Goal: Task Accomplishment & Management: Complete application form

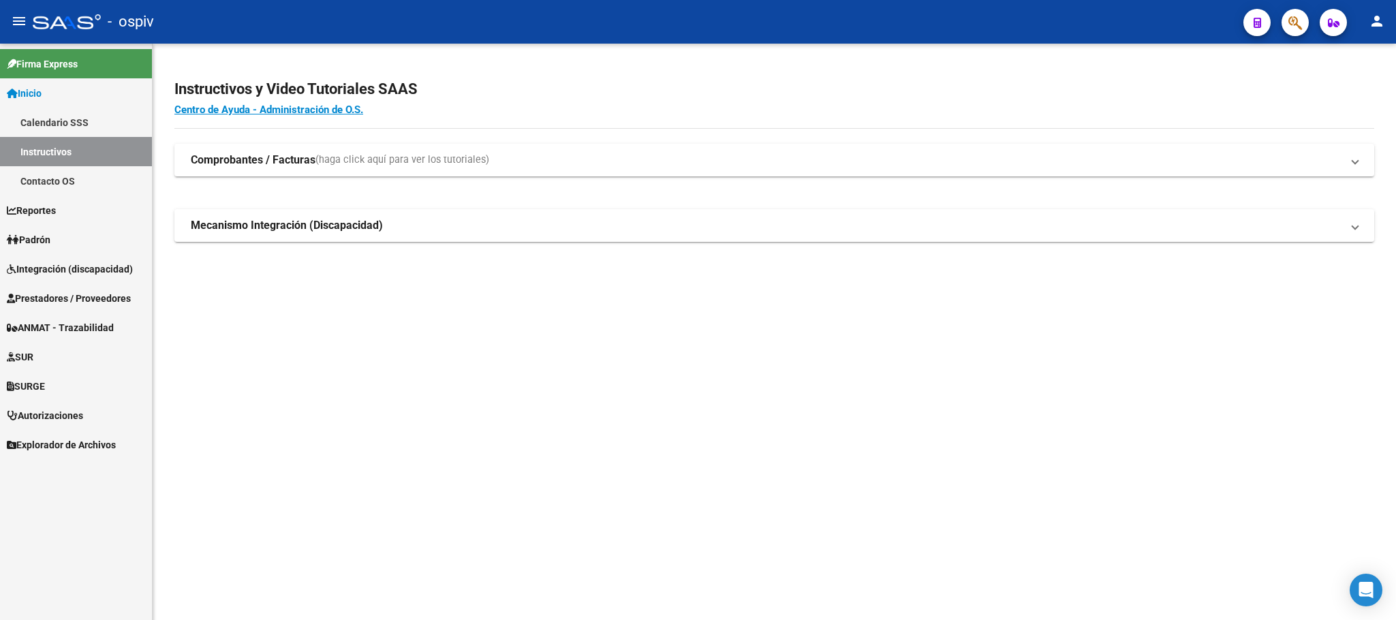
click at [88, 270] on span "Integración (discapacidad)" at bounding box center [70, 269] width 126 height 15
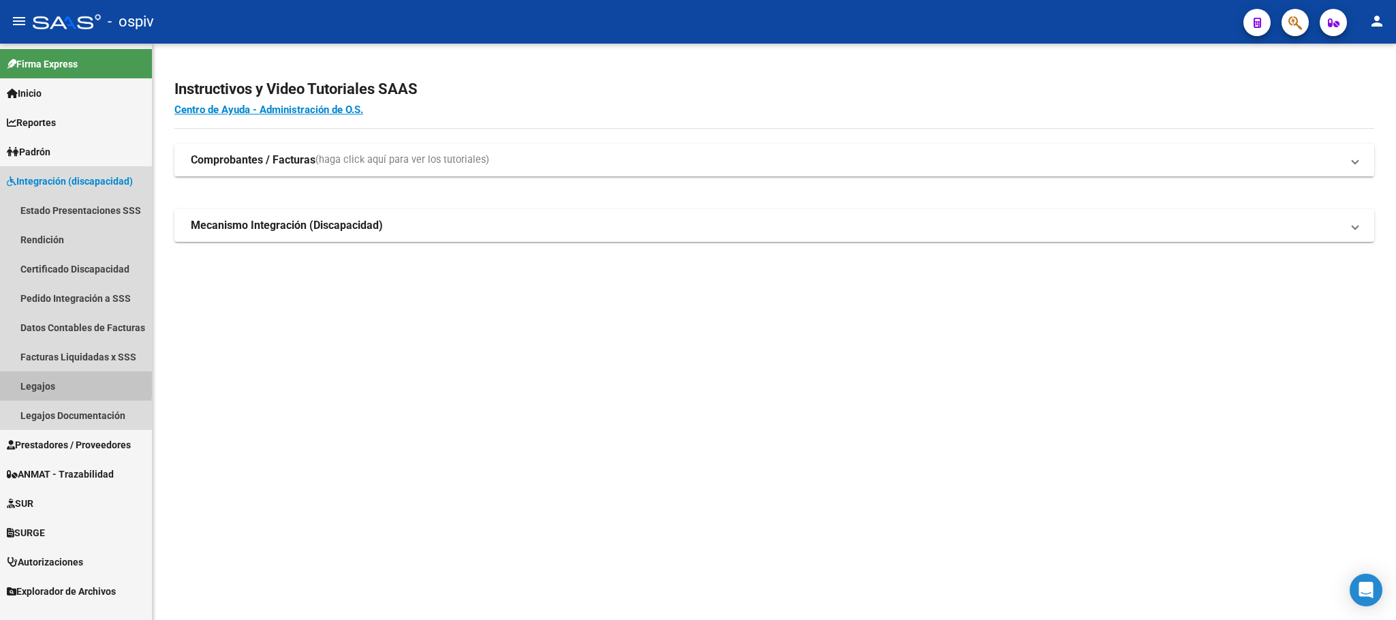
click at [56, 384] on link "Legajos" at bounding box center [76, 385] width 152 height 29
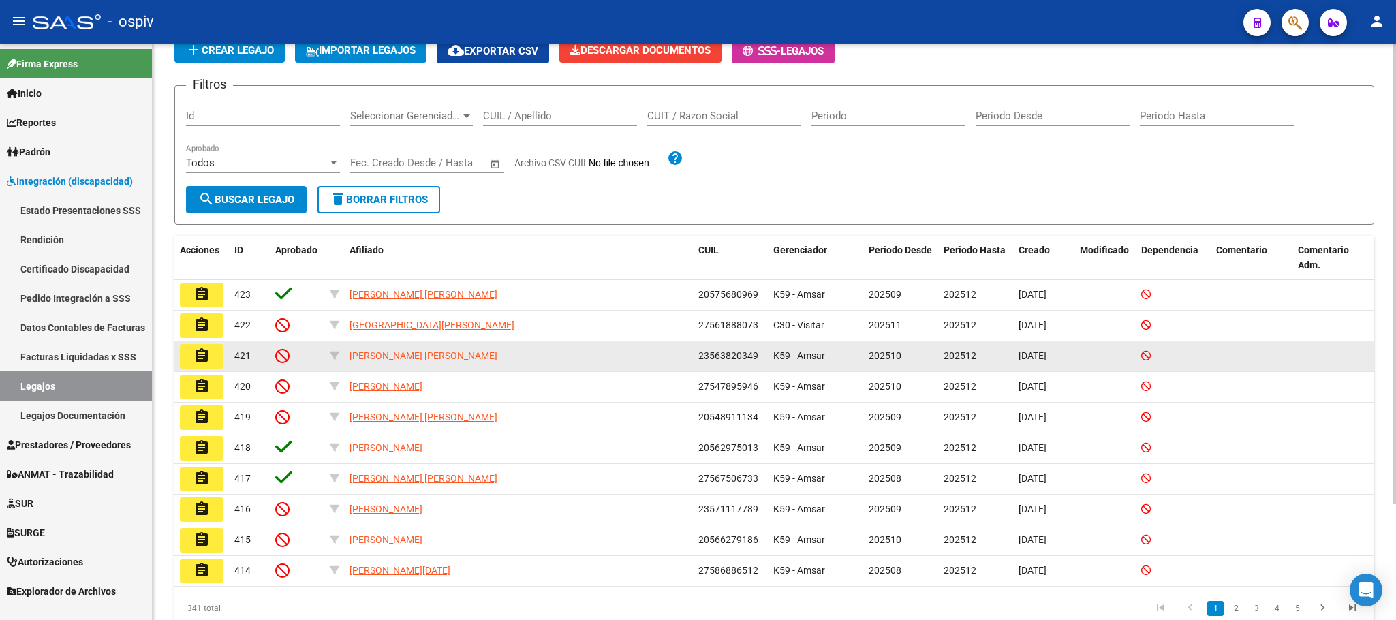
scroll to position [145, 0]
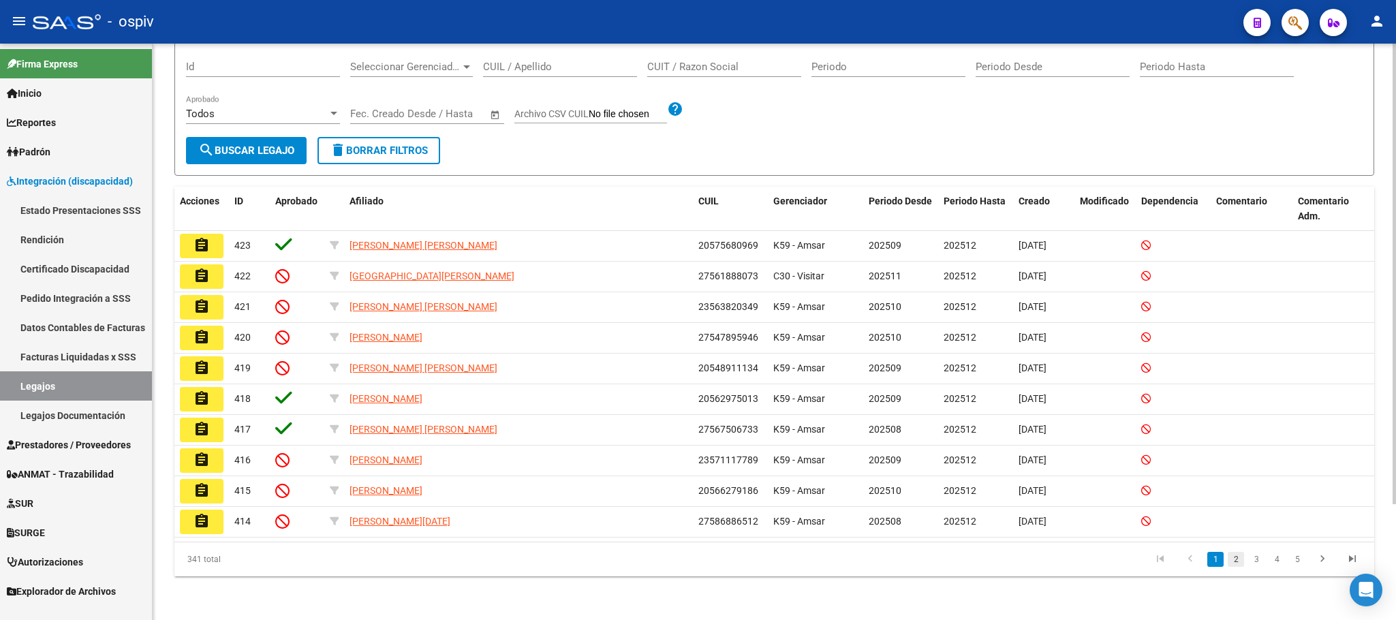
click at [1241, 559] on link "2" at bounding box center [1236, 559] width 16 height 15
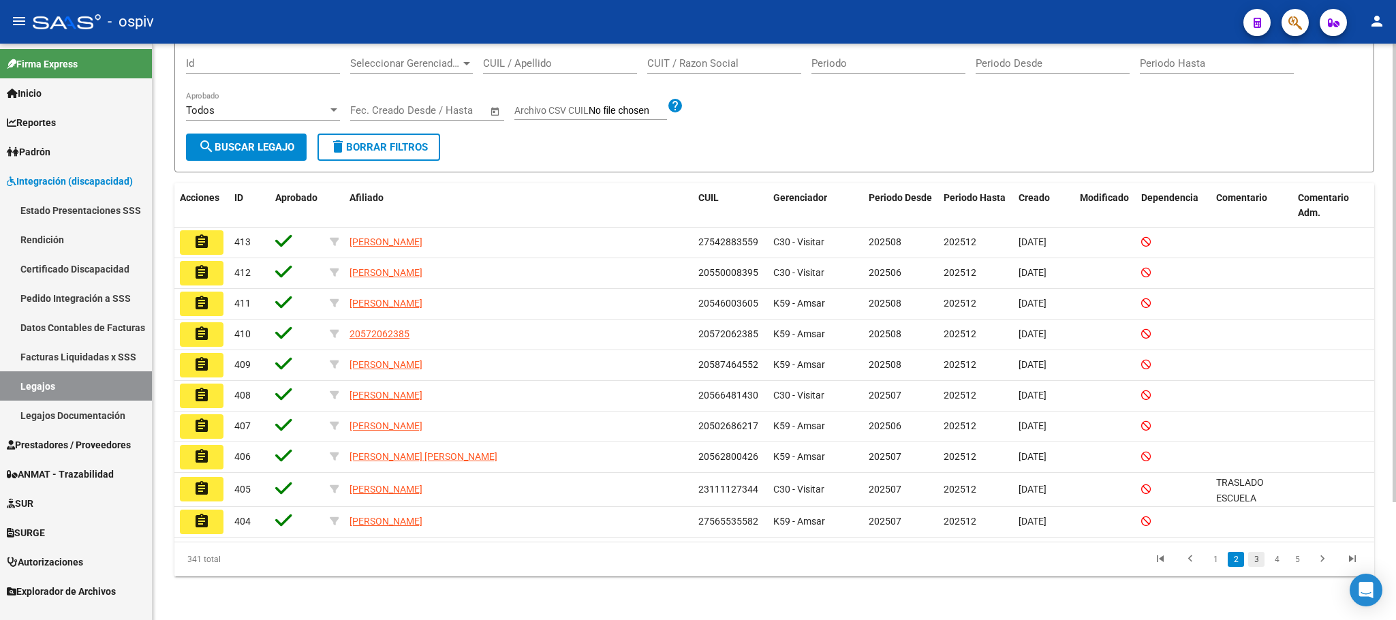
click at [1260, 563] on link "3" at bounding box center [1256, 559] width 16 height 15
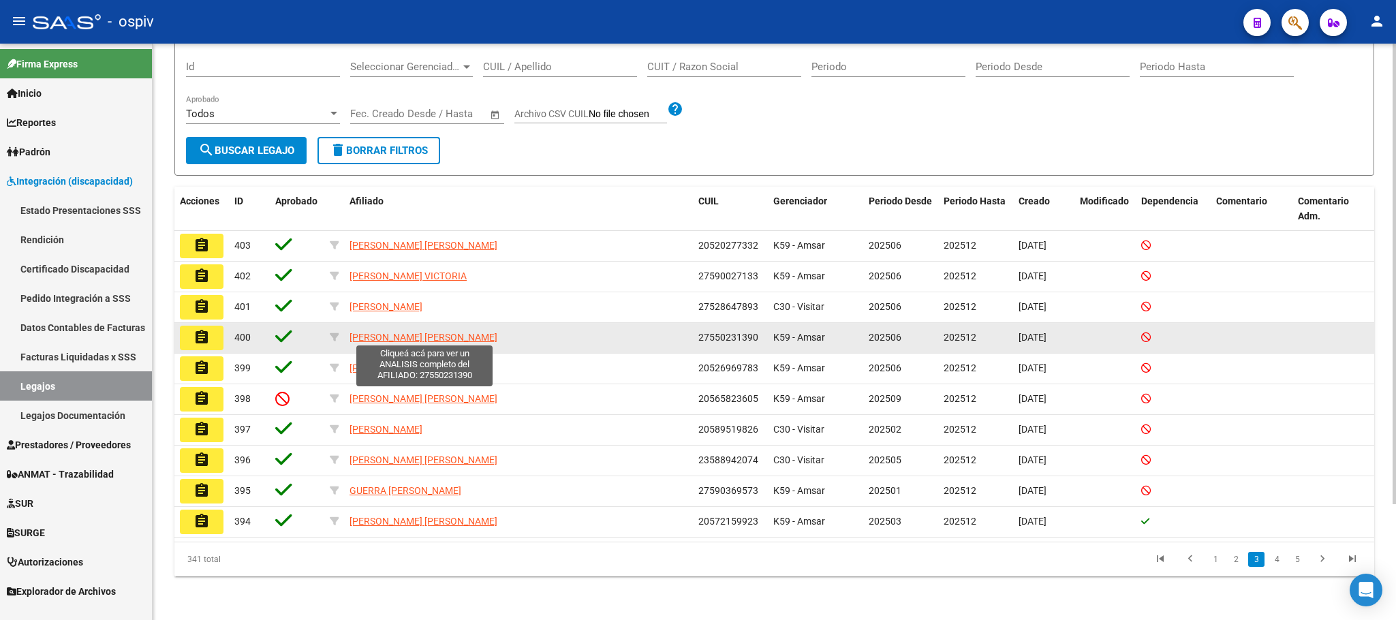
click at [418, 339] on span "[PERSON_NAME] [PERSON_NAME]" at bounding box center [424, 337] width 148 height 11
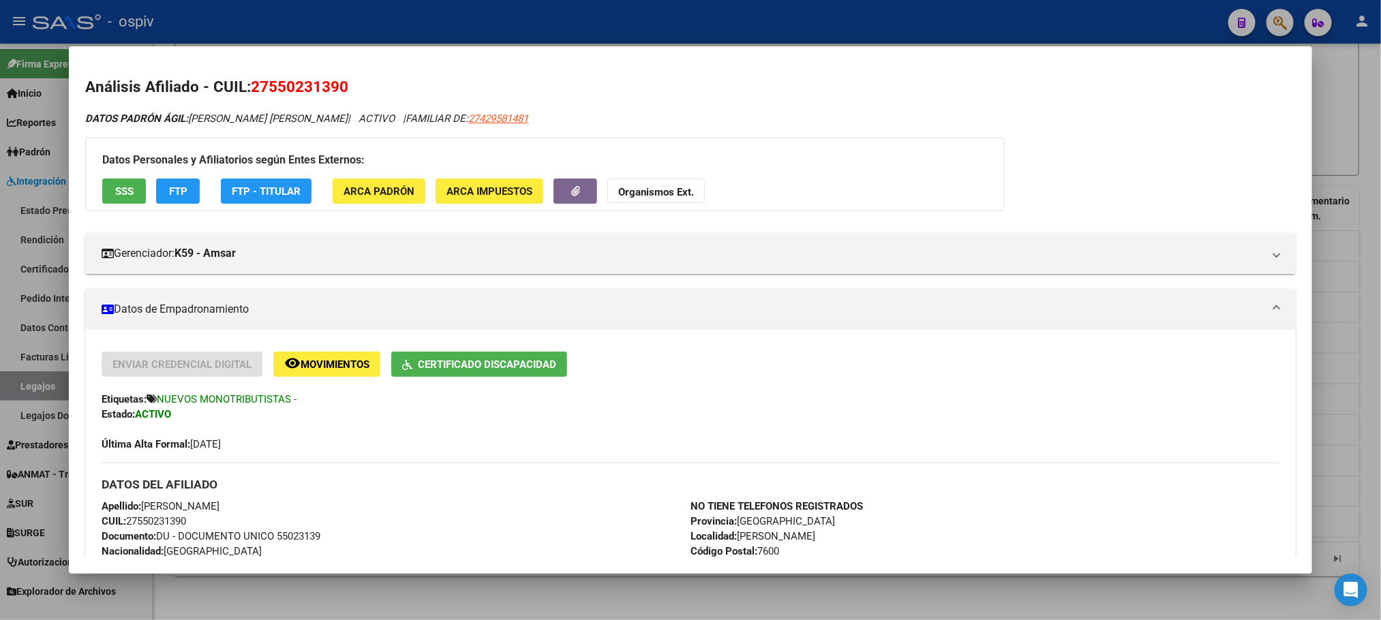
click at [456, 14] on div at bounding box center [690, 310] width 1381 height 620
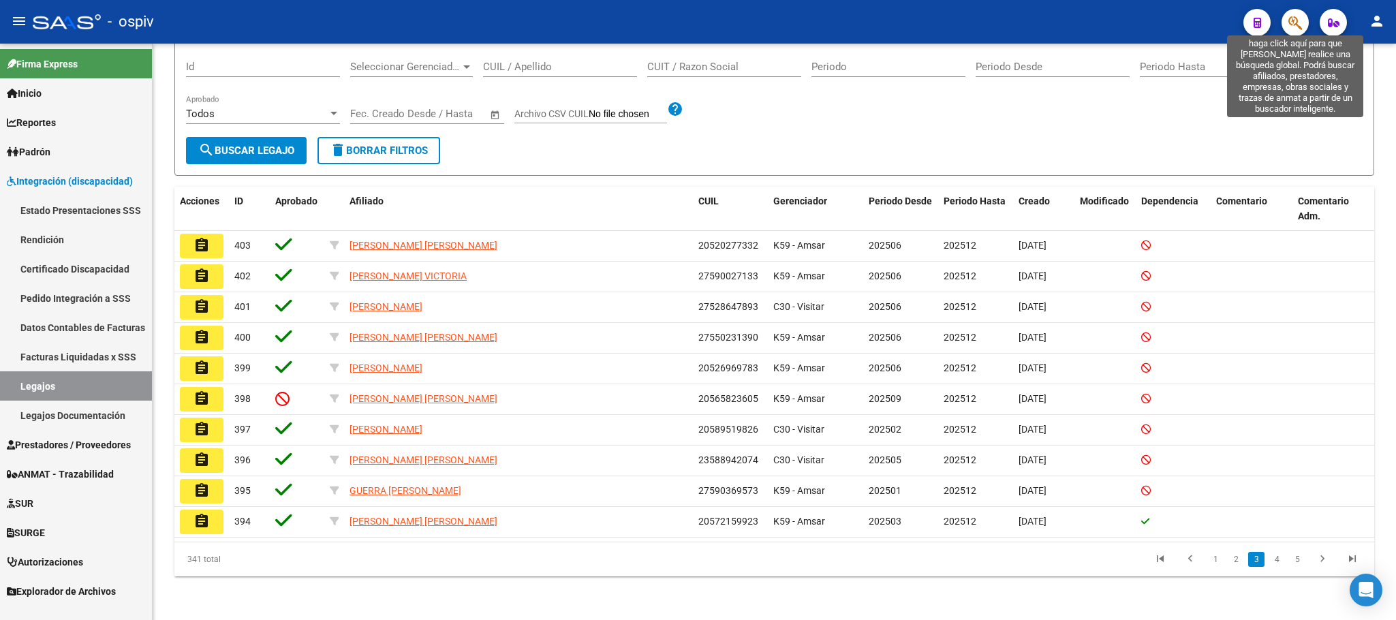
click at [1295, 21] on icon "button" at bounding box center [1296, 23] width 14 height 16
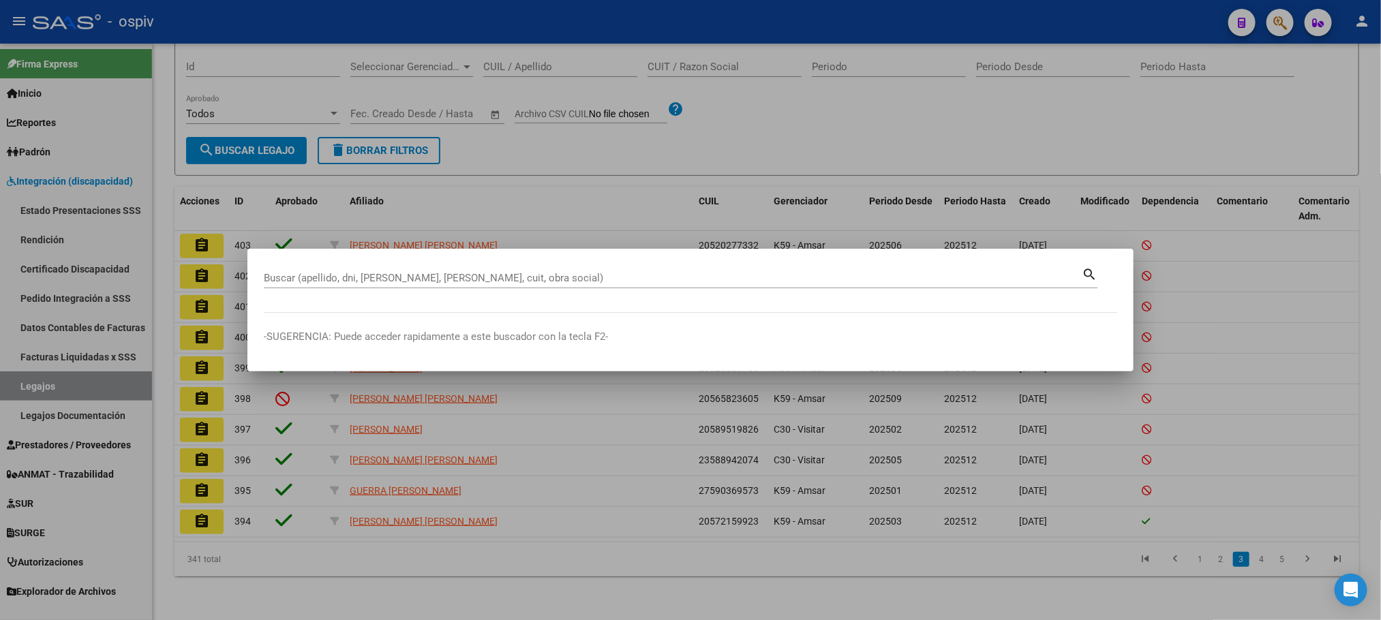
click at [524, 271] on div "Buscar (apellido, dni, [PERSON_NAME], [PERSON_NAME], cuit, obra social)" at bounding box center [673, 278] width 818 height 20
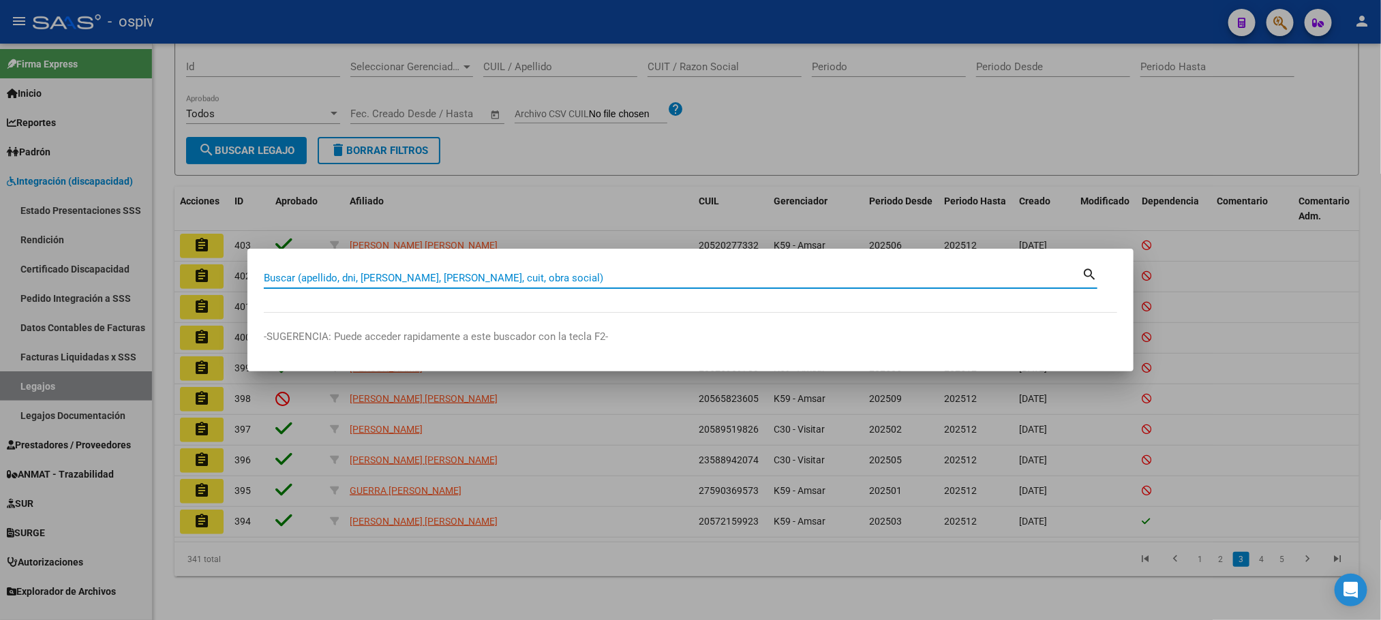
click at [517, 275] on input "Buscar (apellido, dni, [PERSON_NAME], [PERSON_NAME], cuit, obra social)" at bounding box center [673, 278] width 818 height 12
paste input "20572159923"
type input "20572159923"
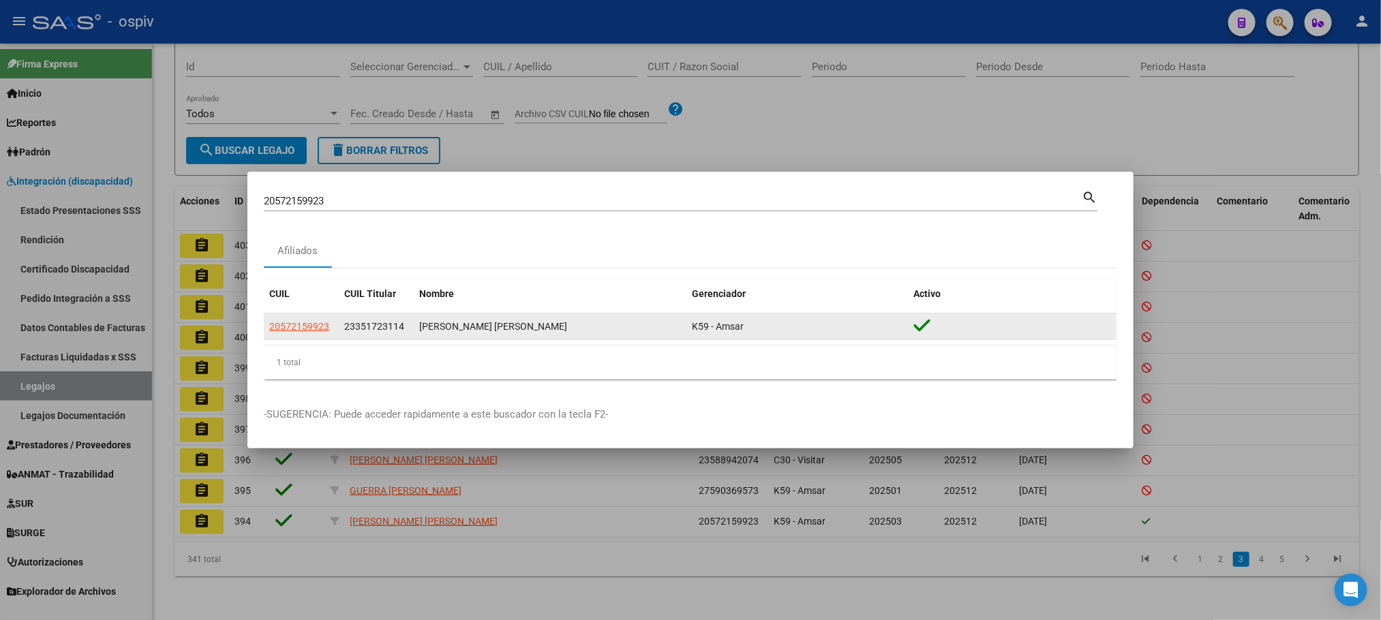
drag, startPoint x: 598, startPoint y: 329, endPoint x: 419, endPoint y: 325, distance: 178.6
click at [419, 325] on div "[PERSON_NAME] [PERSON_NAME]" at bounding box center [550, 327] width 262 height 16
copy div "[PERSON_NAME] [PERSON_NAME]"
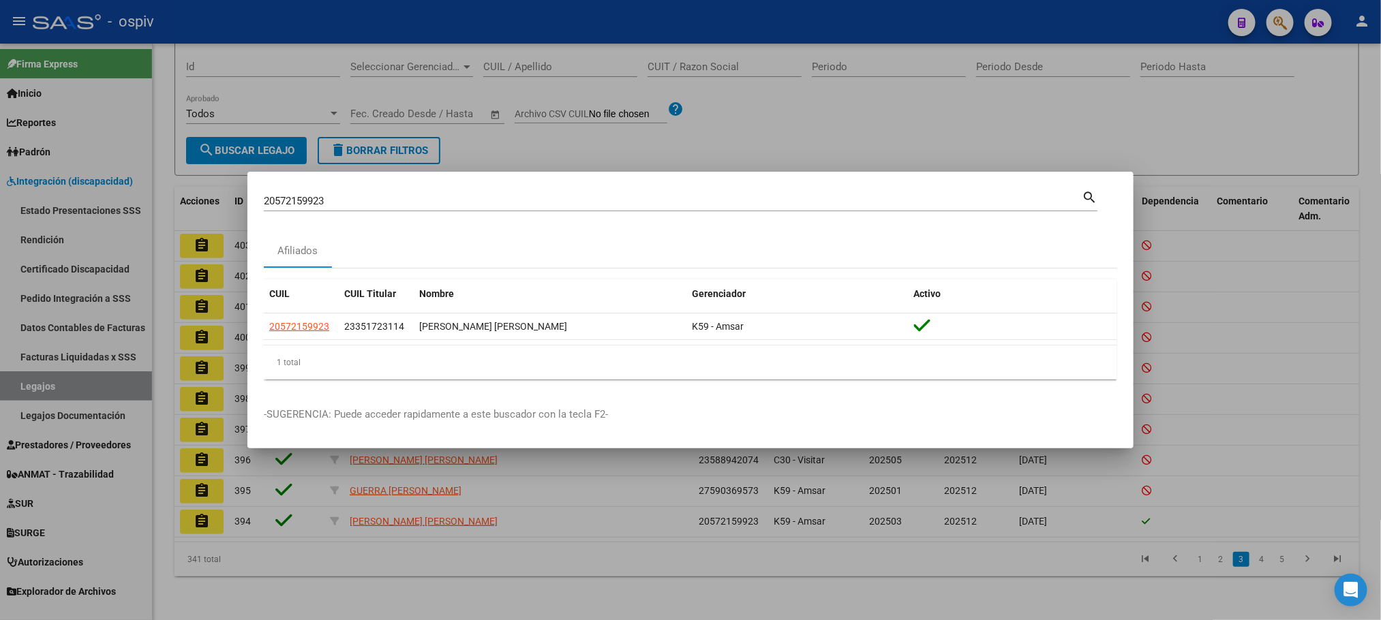
click at [841, 129] on div at bounding box center [690, 310] width 1381 height 620
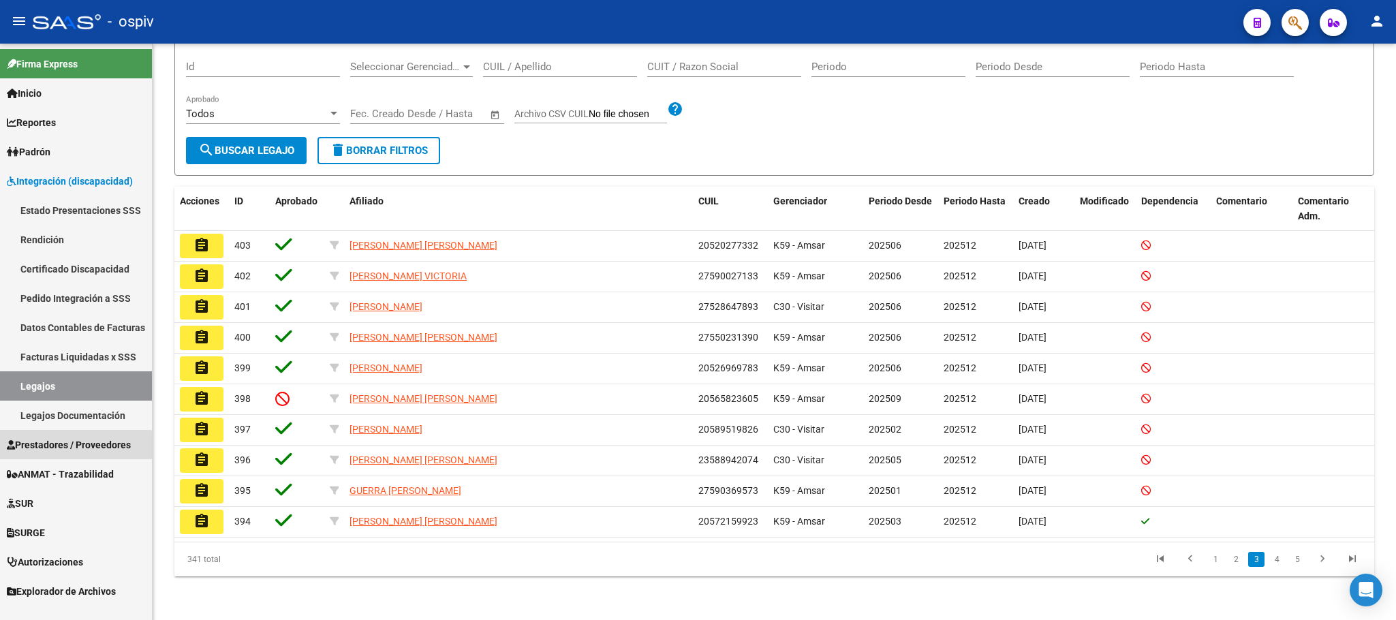
click at [72, 450] on span "Prestadores / Proveedores" at bounding box center [69, 445] width 124 height 15
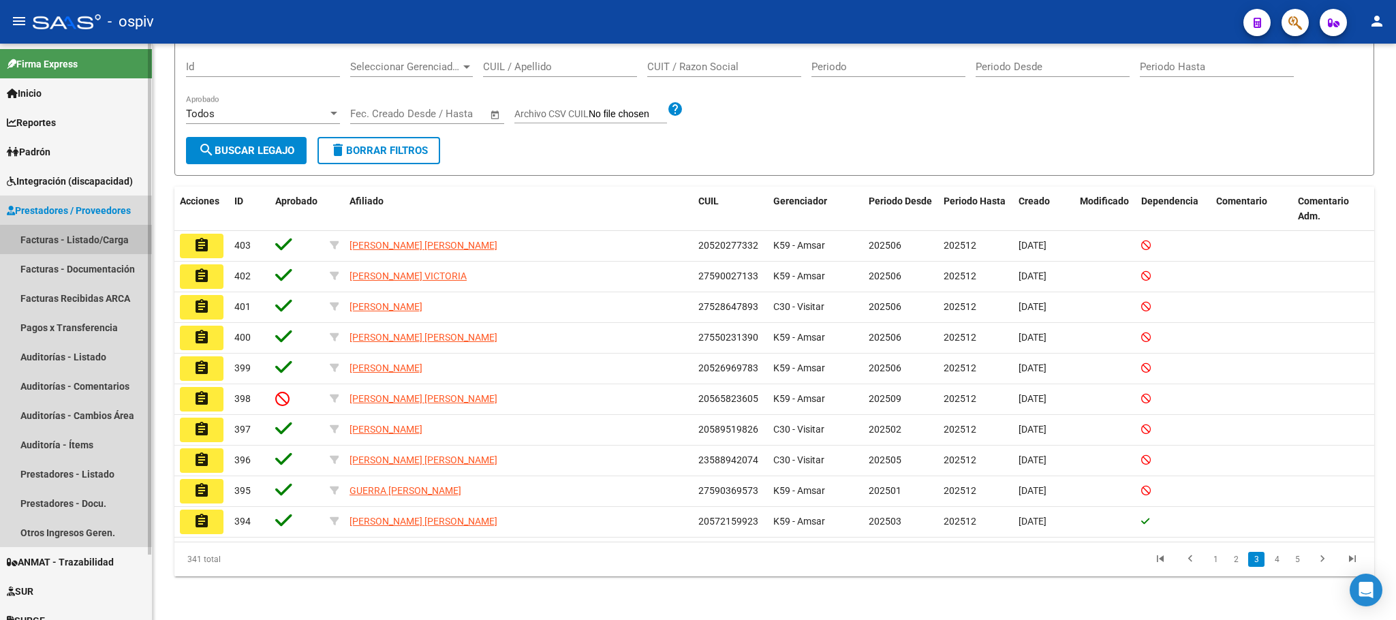
click at [76, 245] on link "Facturas - Listado/Carga" at bounding box center [76, 239] width 152 height 29
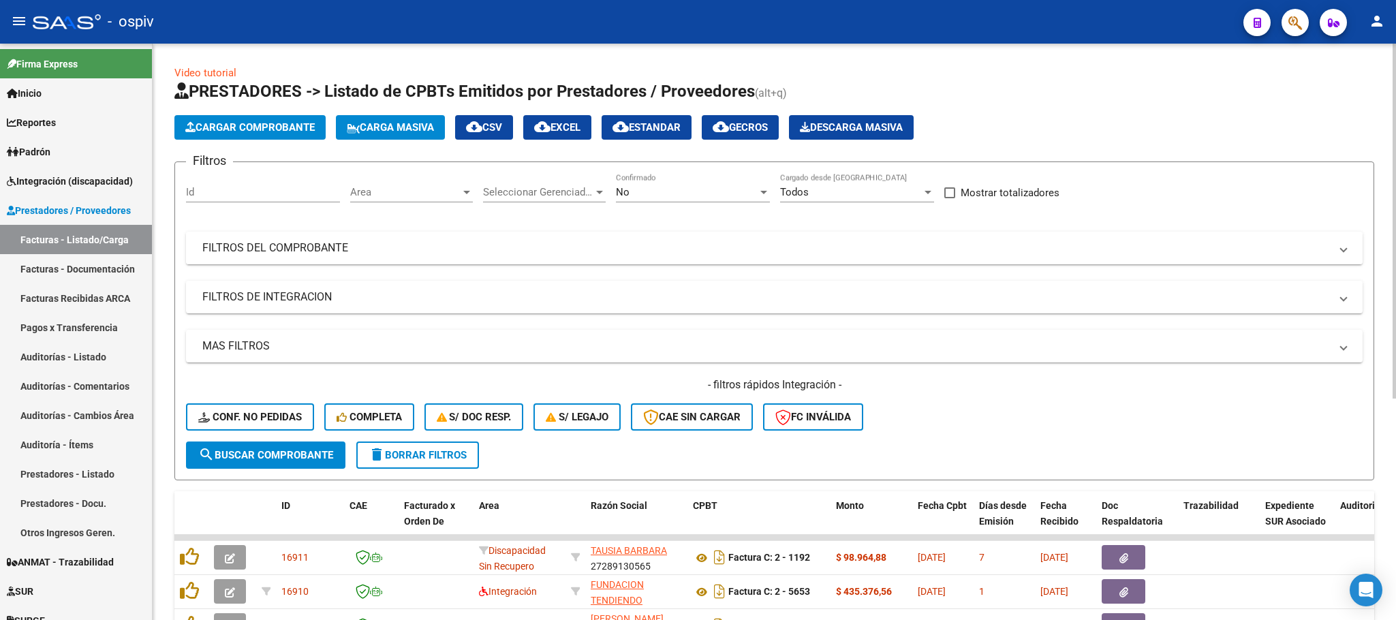
click at [416, 247] on mat-panel-title "FILTROS DEL COMPROBANTE" at bounding box center [766, 248] width 1128 height 15
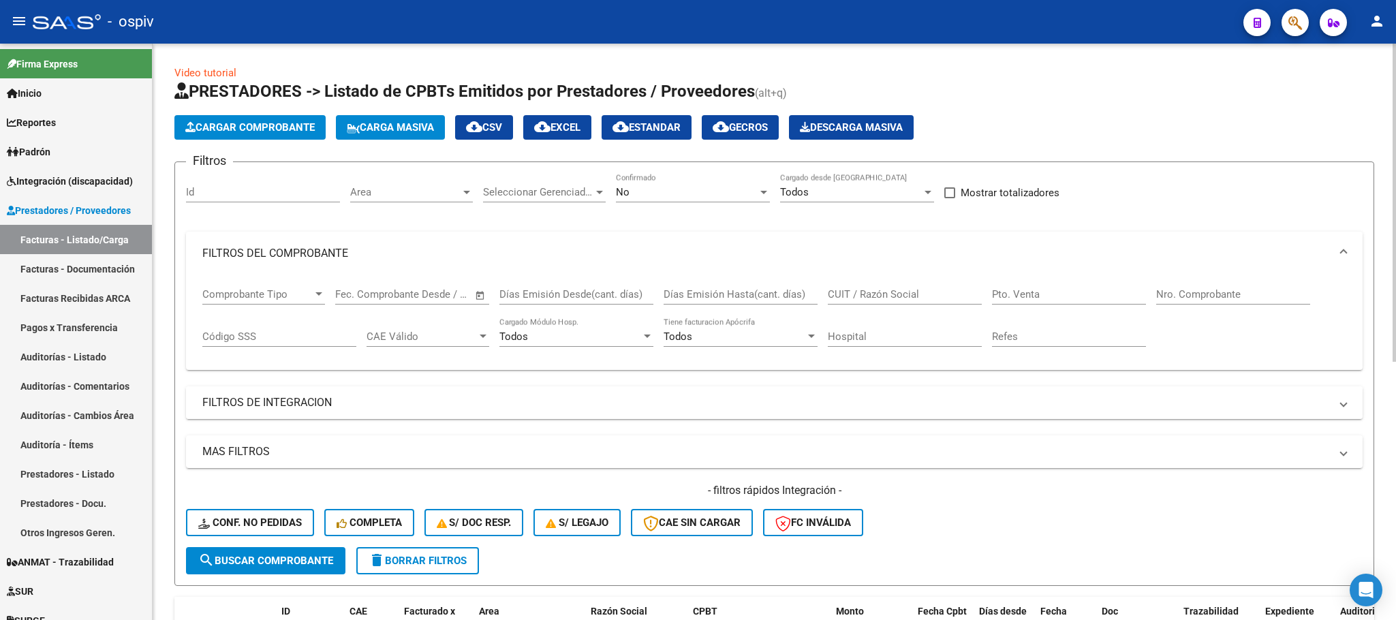
click at [640, 399] on mat-panel-title "FILTROS DE INTEGRACION" at bounding box center [766, 402] width 1128 height 15
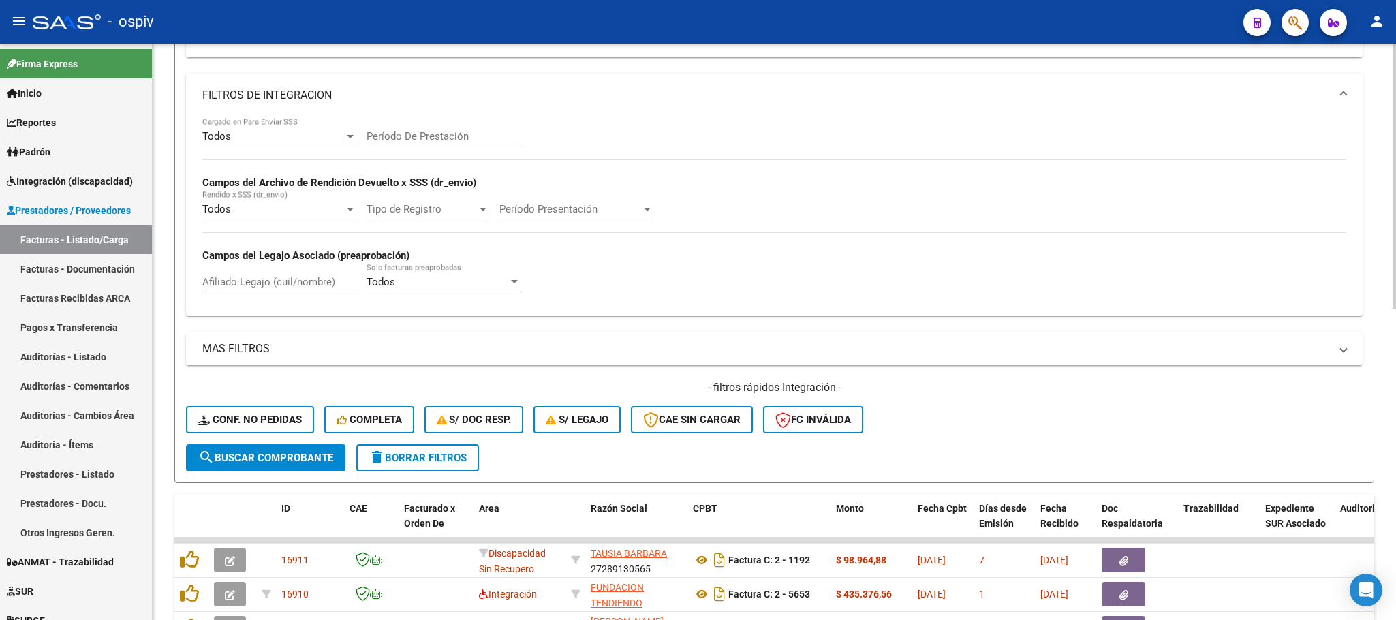
scroll to position [340, 0]
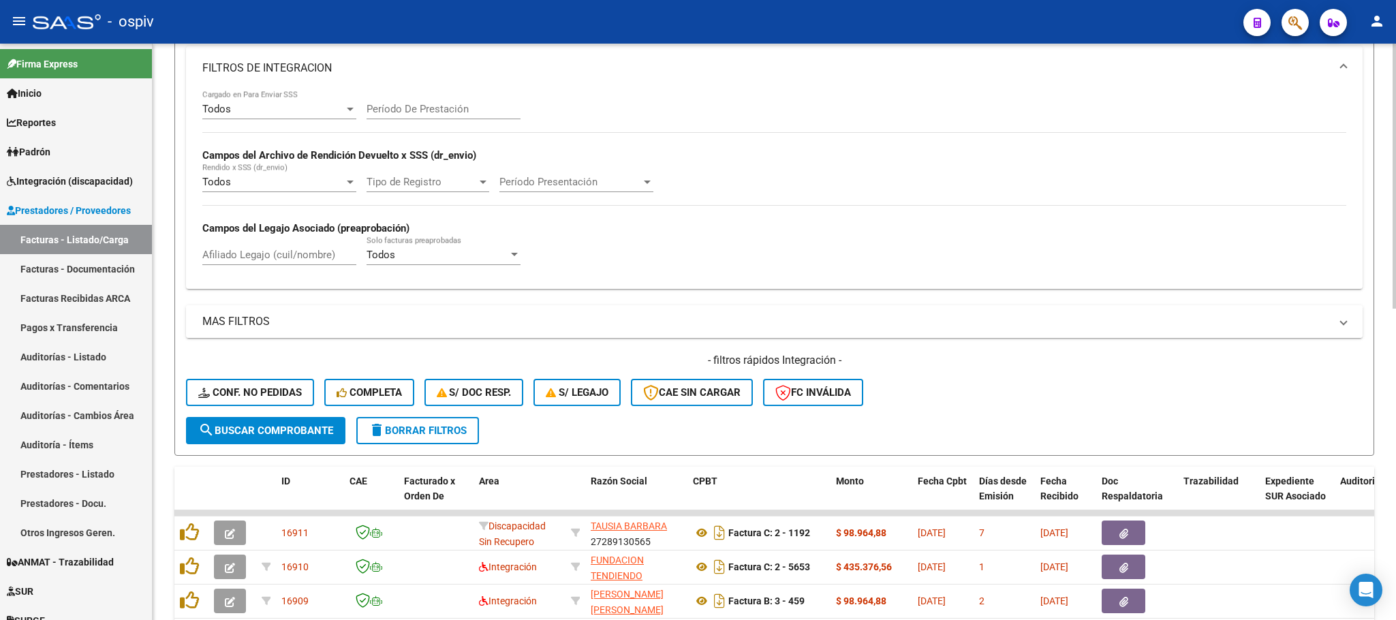
click at [616, 329] on mat-panel-title "MAS FILTROS" at bounding box center [766, 321] width 1128 height 15
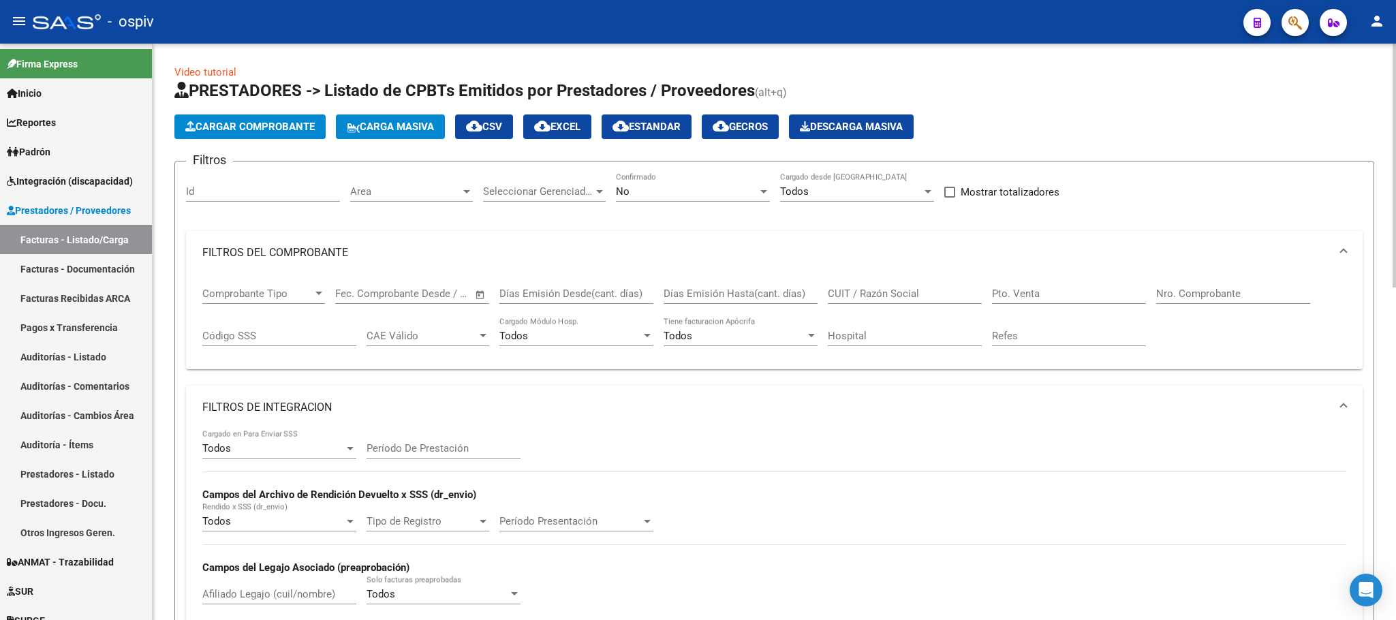
scroll to position [0, 0]
click at [722, 195] on div "No" at bounding box center [687, 192] width 142 height 12
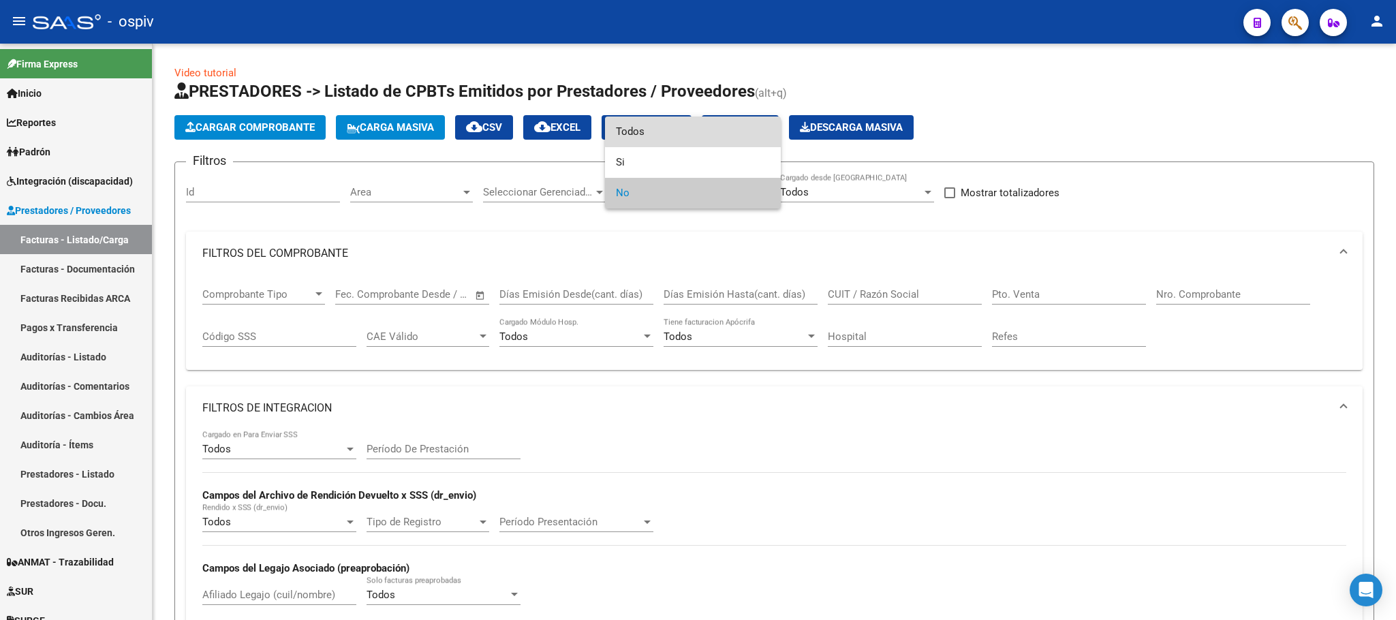
click at [699, 127] on span "Todos" at bounding box center [693, 132] width 154 height 31
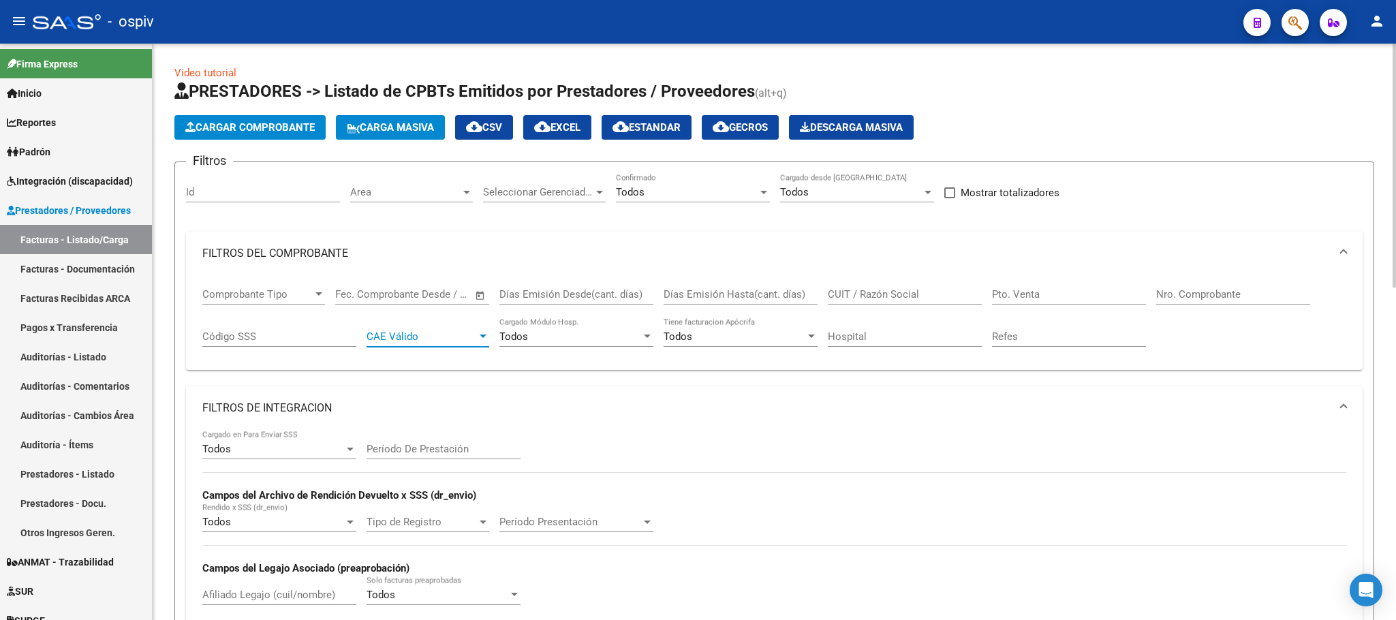
click at [412, 337] on span "CAE Válido" at bounding box center [422, 337] width 110 height 12
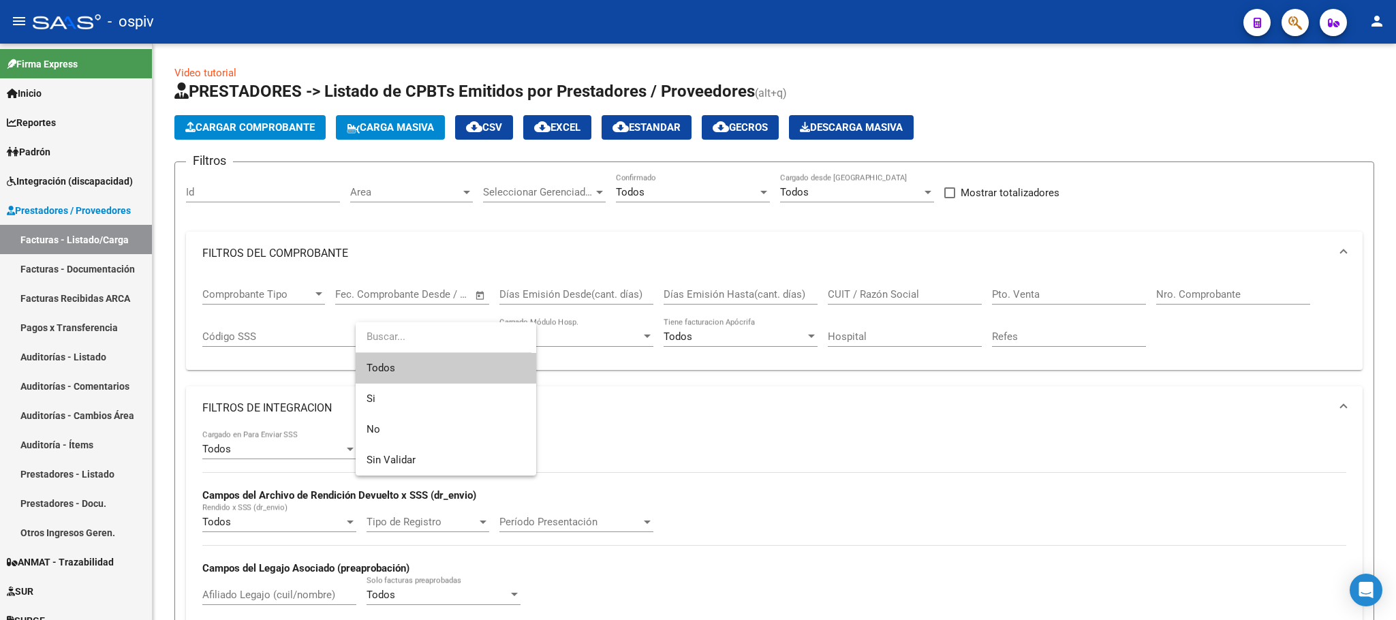
click at [716, 385] on div at bounding box center [698, 310] width 1396 height 620
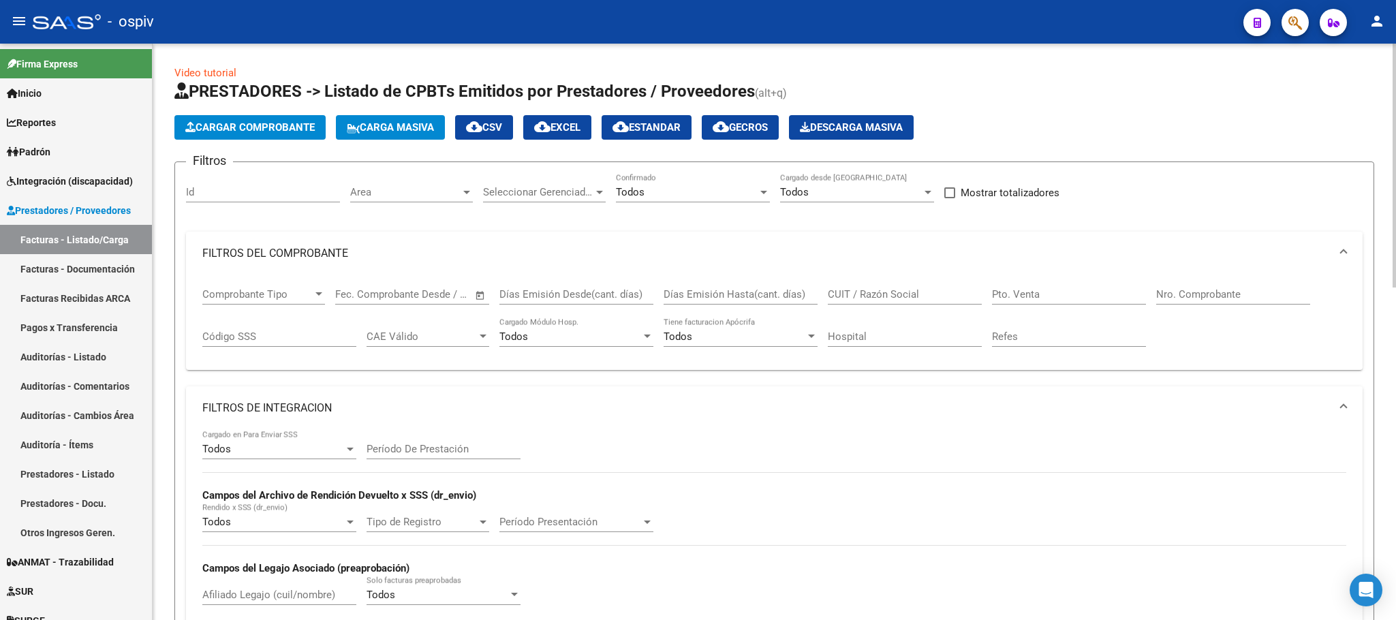
click at [1223, 297] on input "Nro. Comprobante" at bounding box center [1233, 294] width 154 height 12
paste input "30717872262"
type input "3"
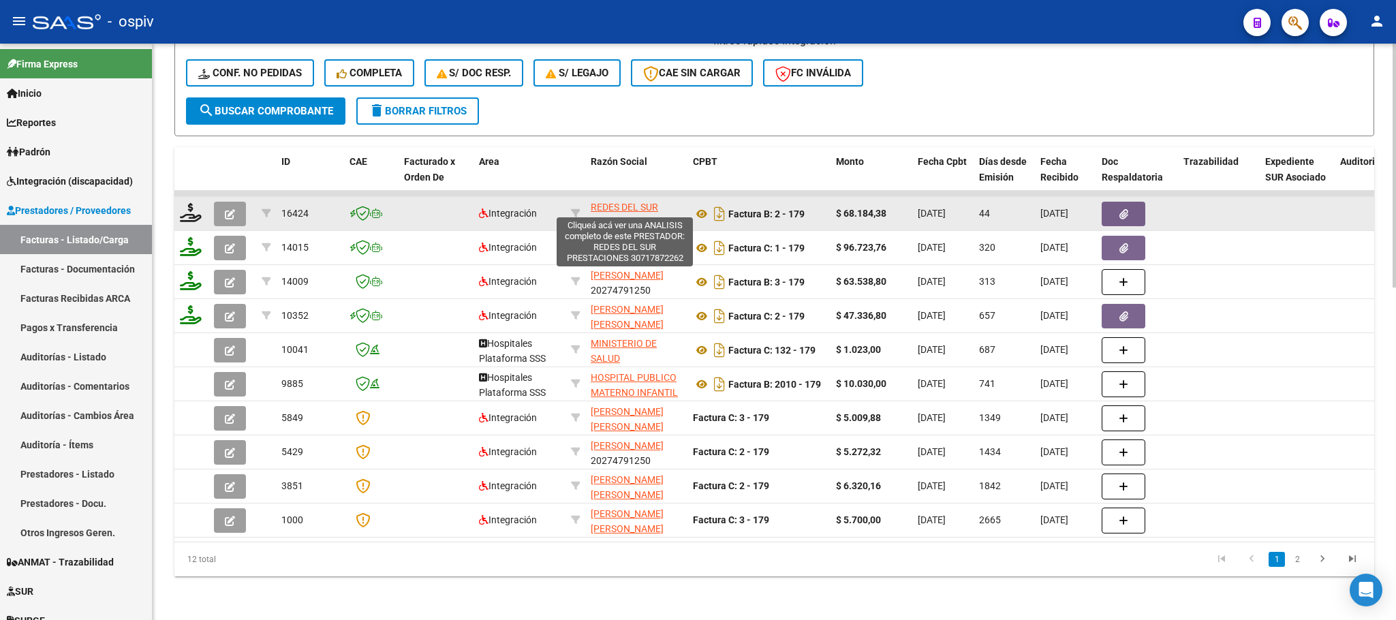
type input "179"
click at [618, 202] on span "REDES DEL SUR PRESTACIONES" at bounding box center [624, 215] width 67 height 27
type textarea "30717872262"
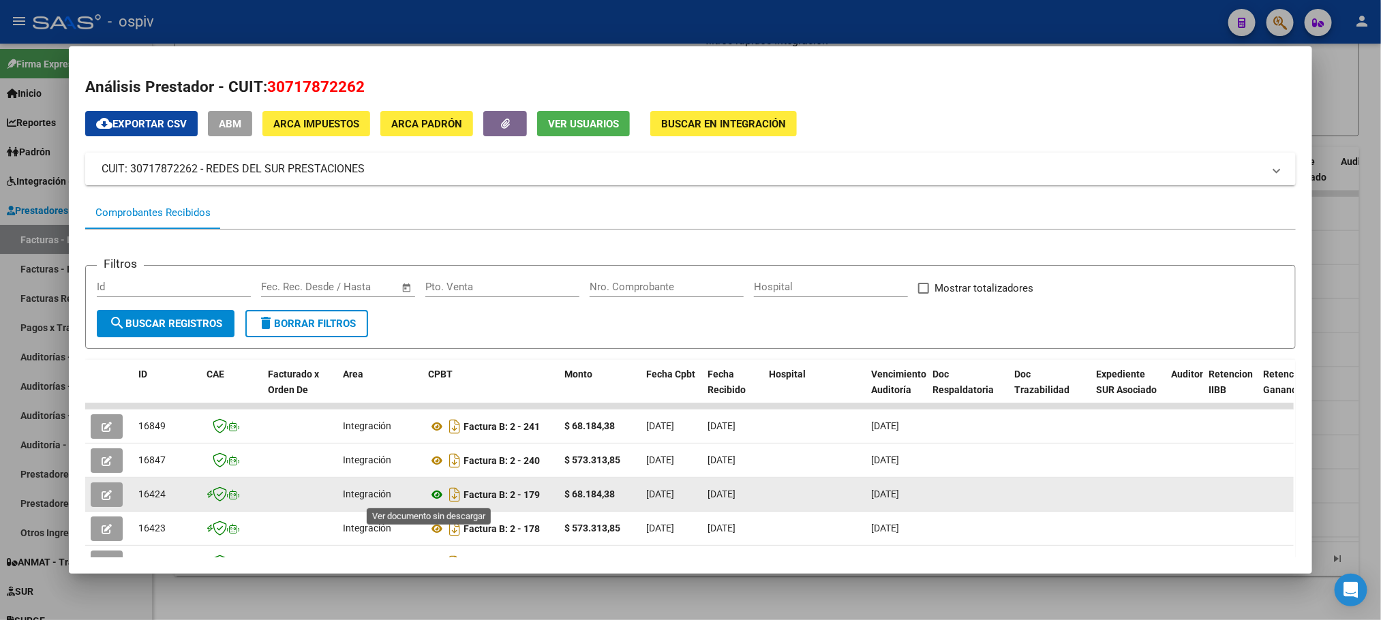
click at [431, 495] on icon at bounding box center [437, 495] width 18 height 16
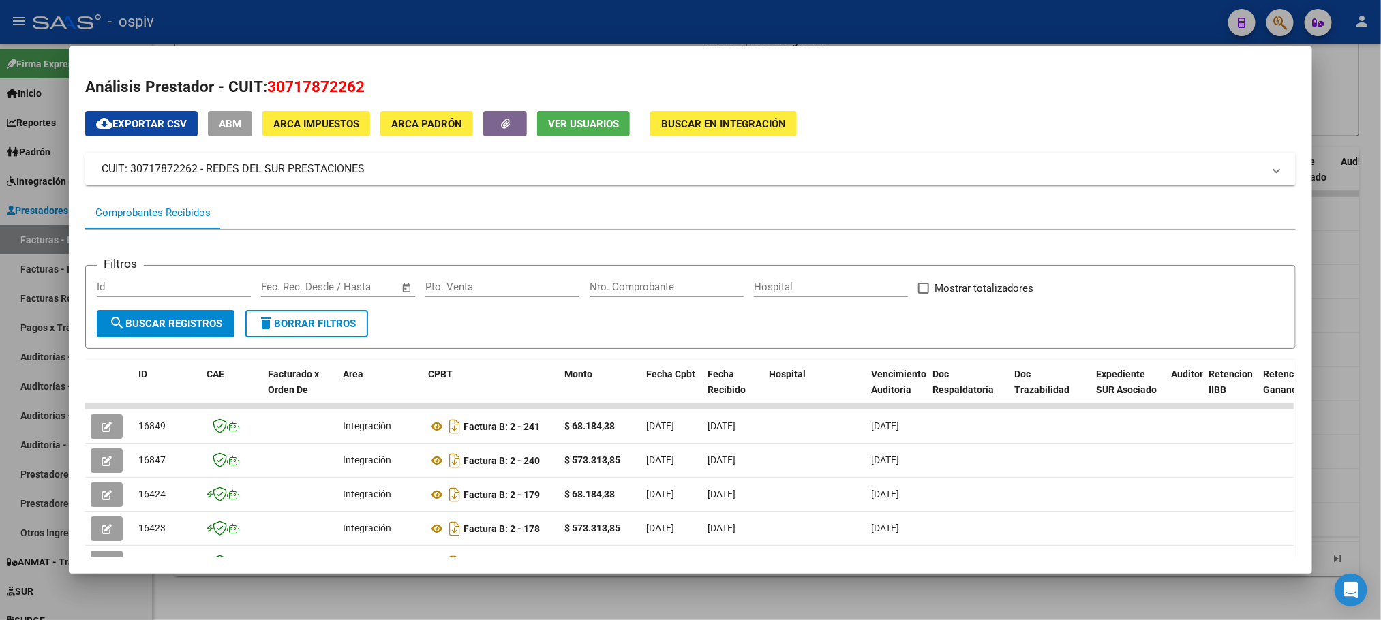
click at [540, 31] on div at bounding box center [690, 310] width 1381 height 620
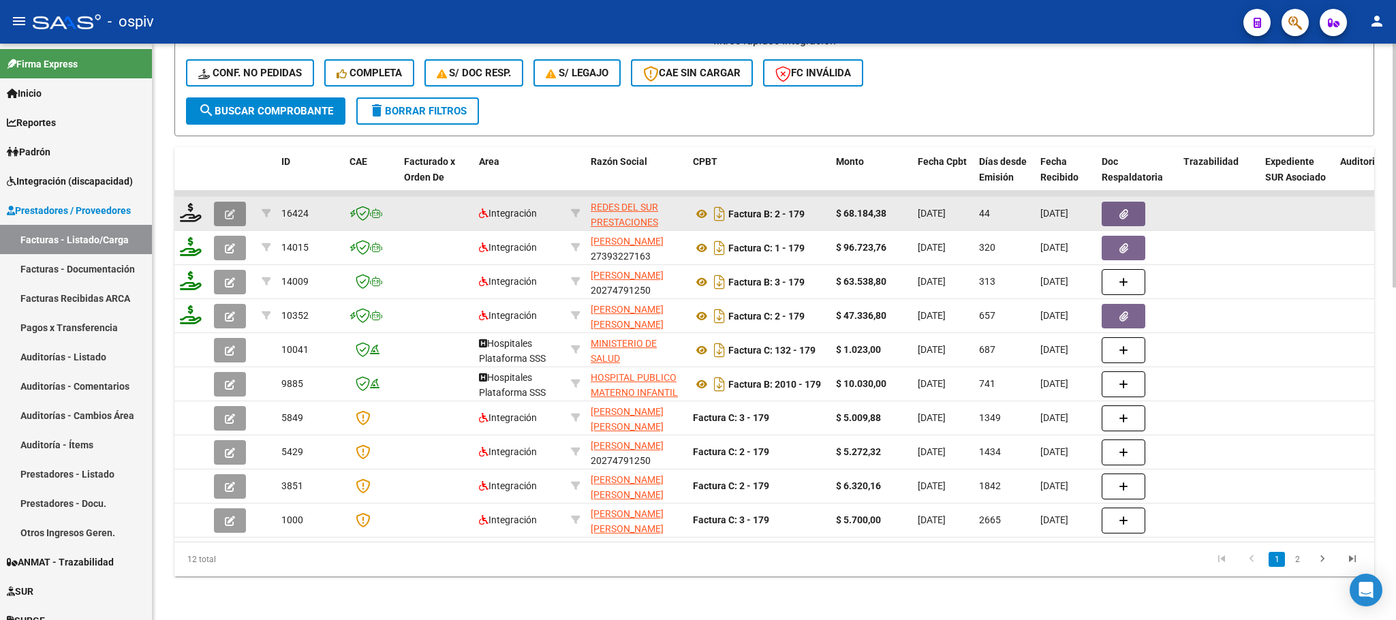
click at [225, 209] on icon "button" at bounding box center [230, 214] width 10 height 10
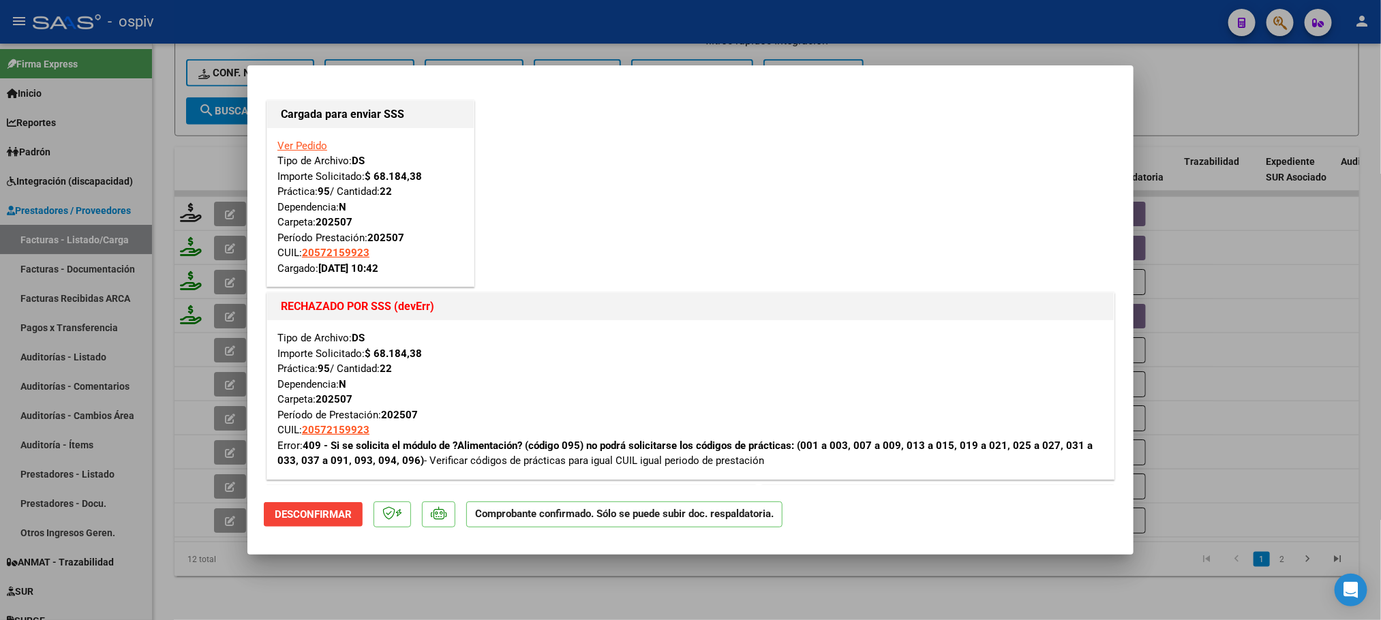
click at [848, 15] on div at bounding box center [690, 310] width 1381 height 620
type input "$ 0,00"
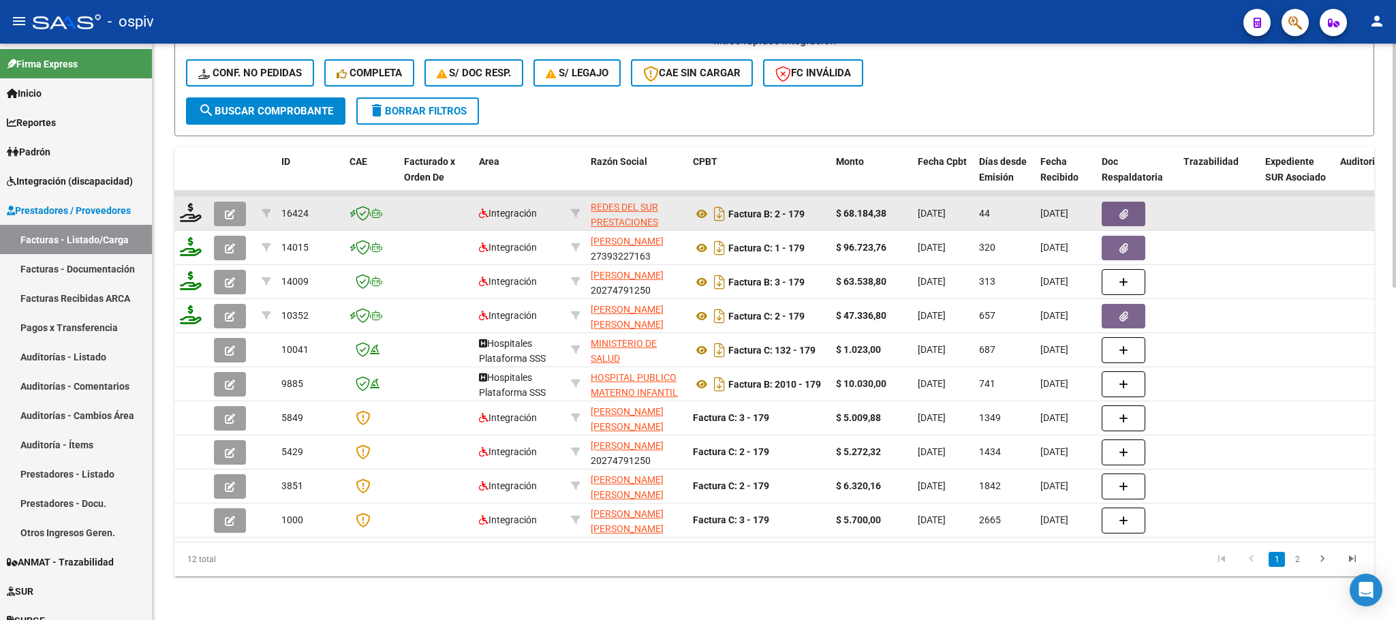
click at [228, 209] on icon "button" at bounding box center [230, 214] width 10 height 10
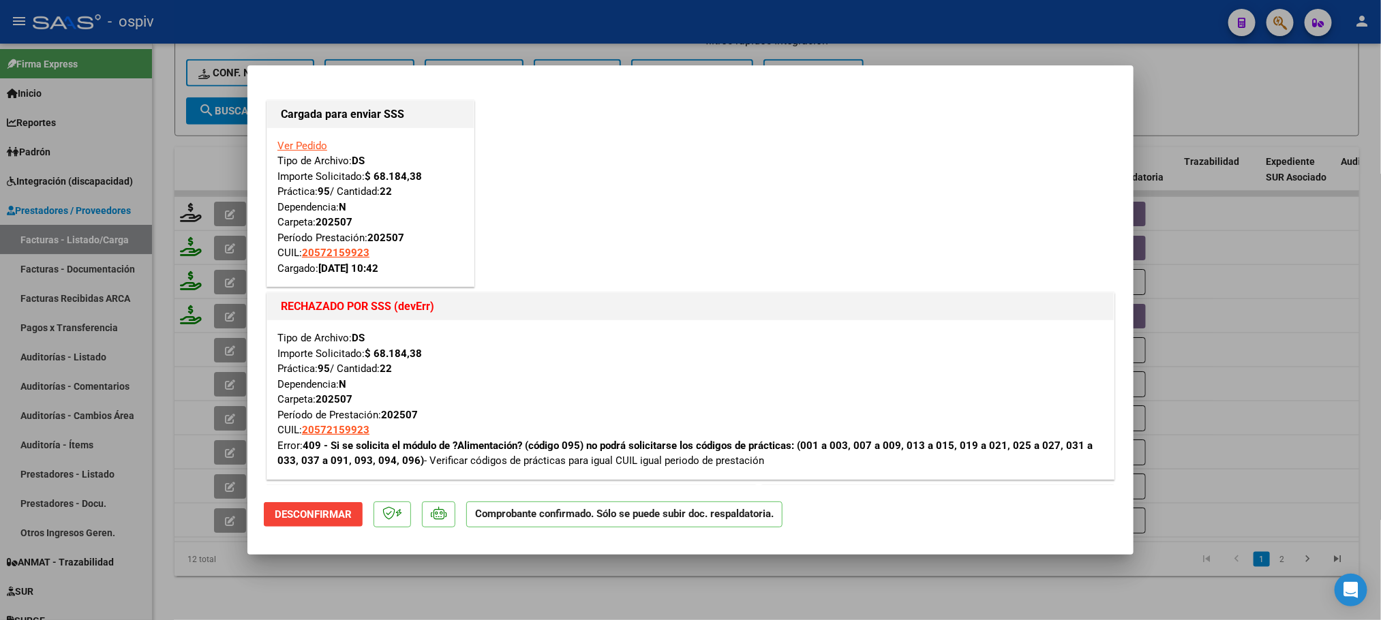
click at [585, 20] on div at bounding box center [690, 310] width 1381 height 620
type input "$ 0,00"
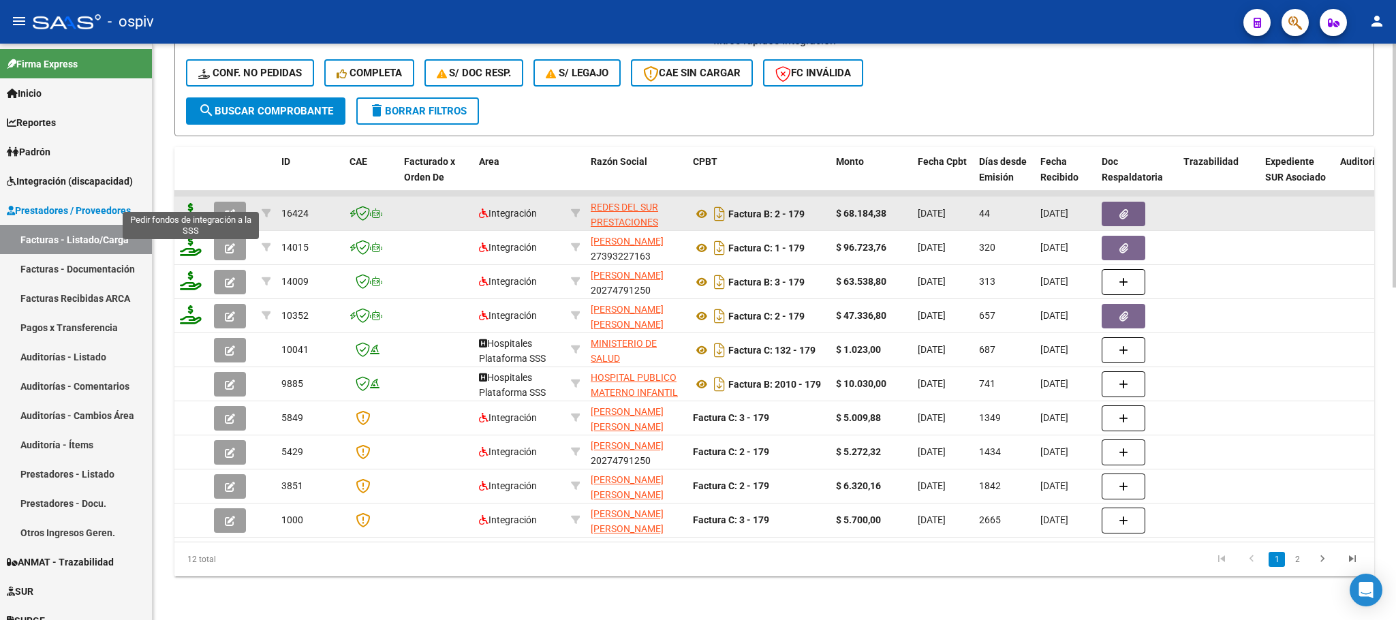
click at [186, 203] on icon at bounding box center [191, 212] width 22 height 19
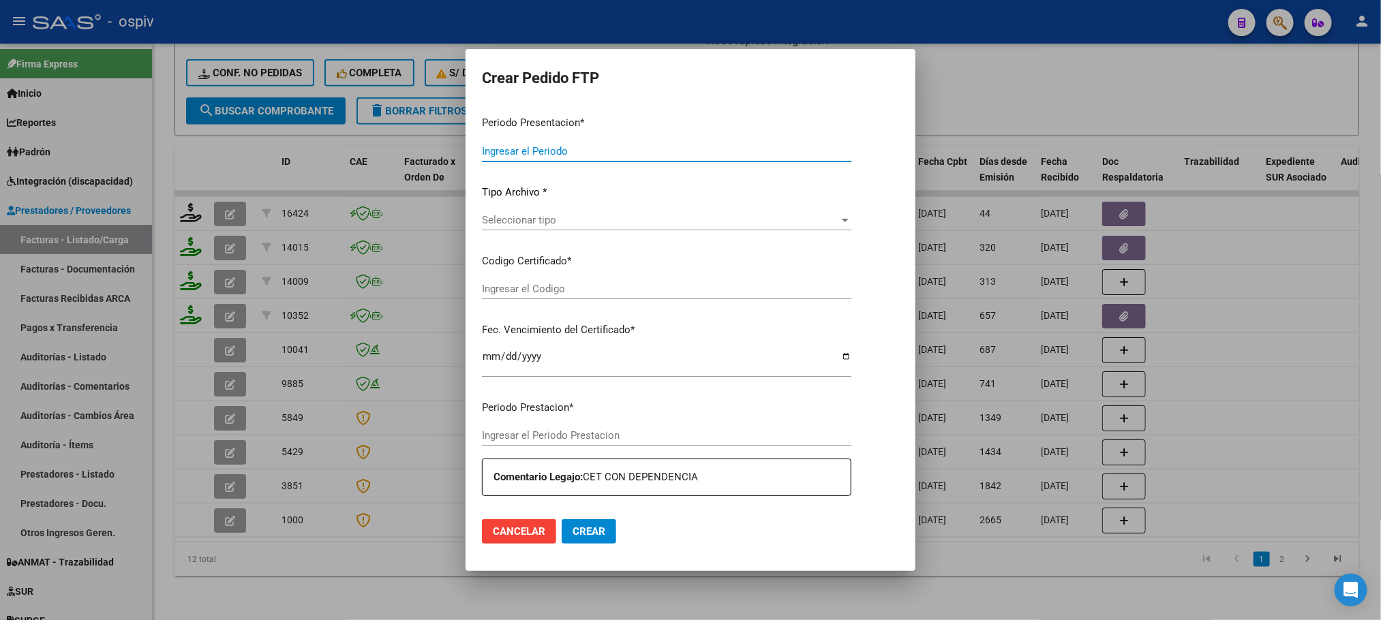
type input "202508"
type input "202507"
type input "$ 68.184,38"
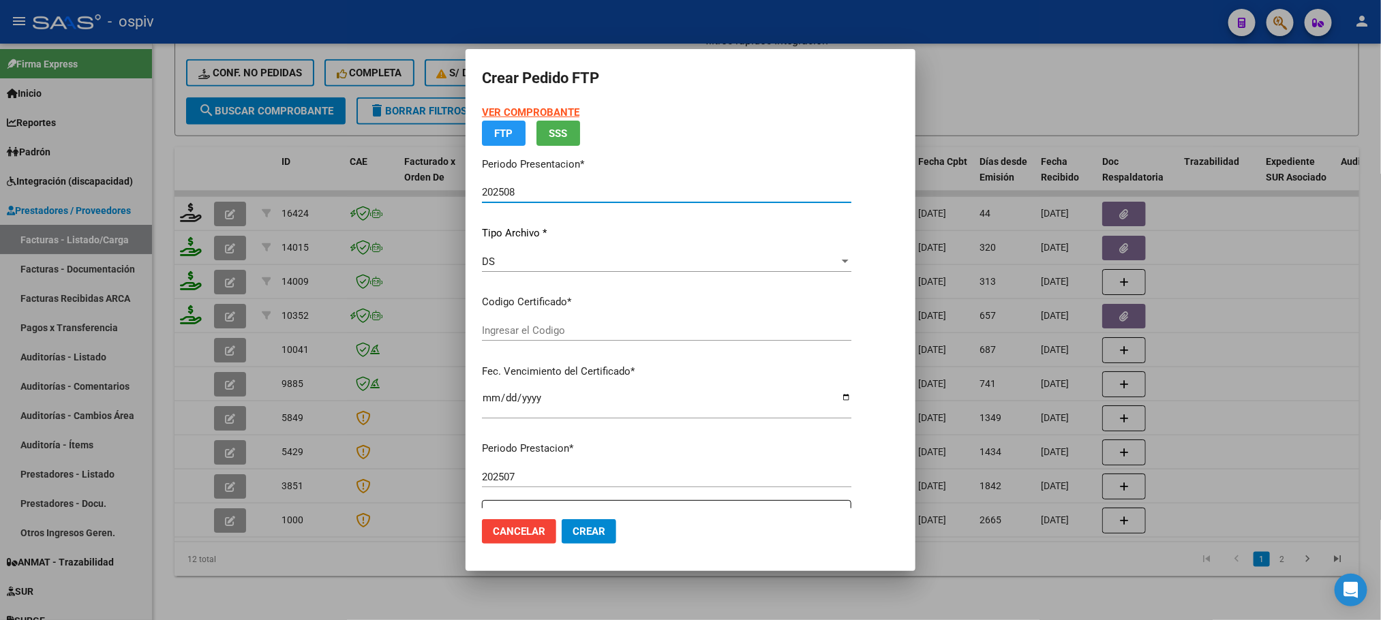
type input "ARG02000572159922021120220261202BS430"
type input "[DATE]"
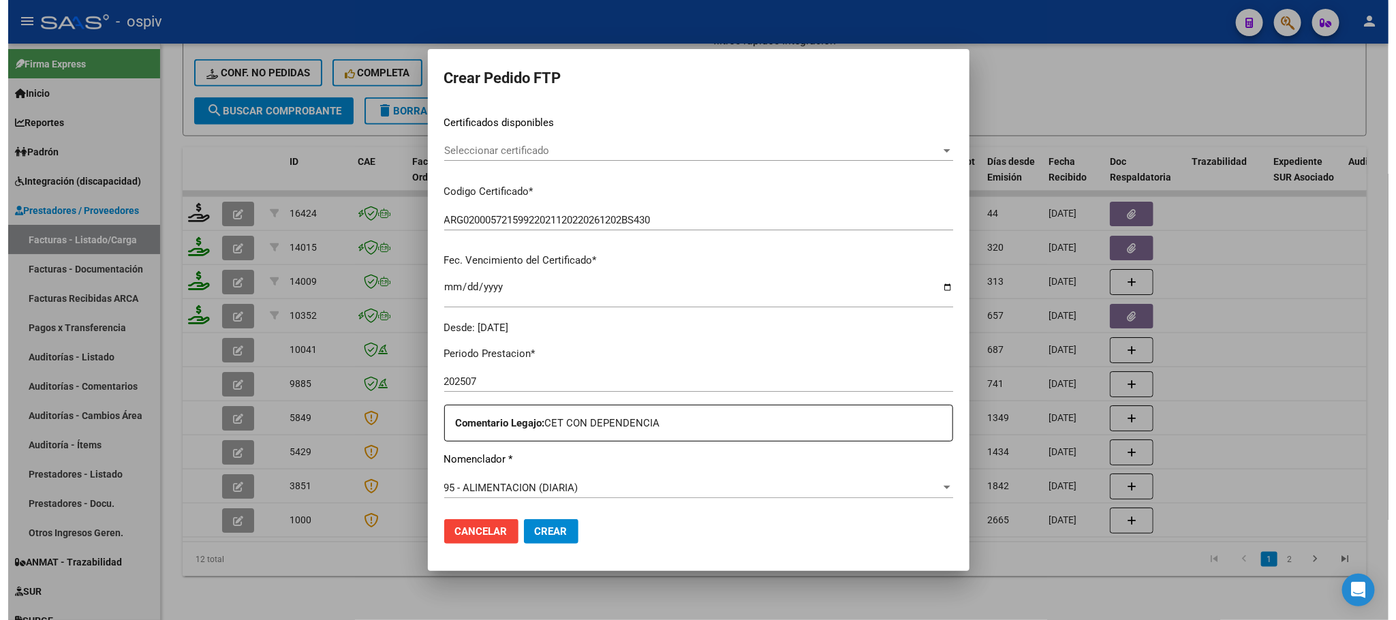
scroll to position [340, 0]
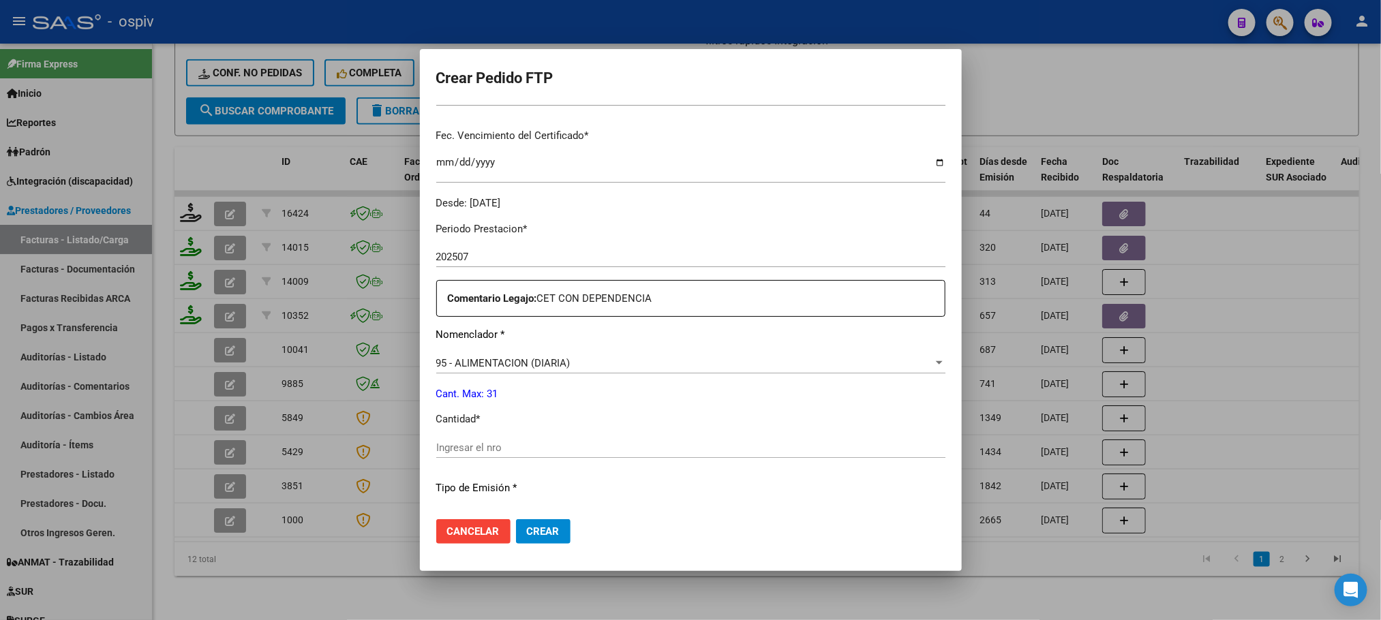
click at [632, 444] on input "Ingresar el nro" at bounding box center [690, 448] width 509 height 12
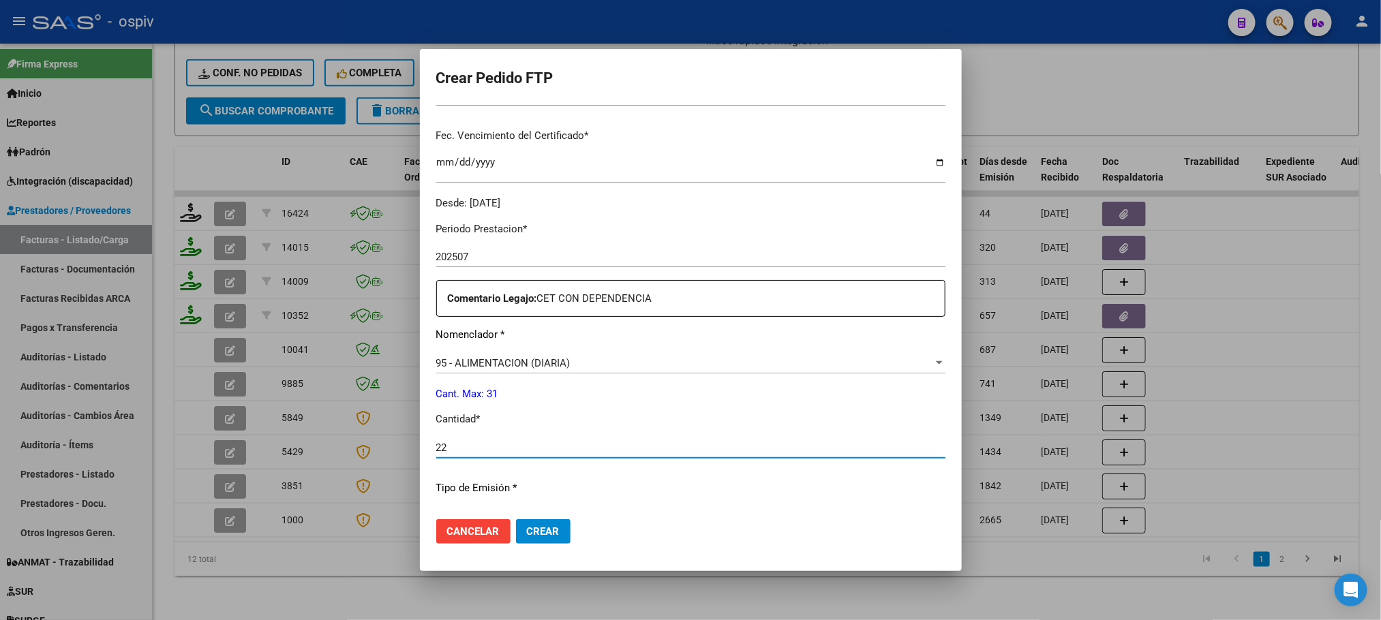
type input "22"
click at [540, 530] on span "Crear" at bounding box center [543, 531] width 33 height 12
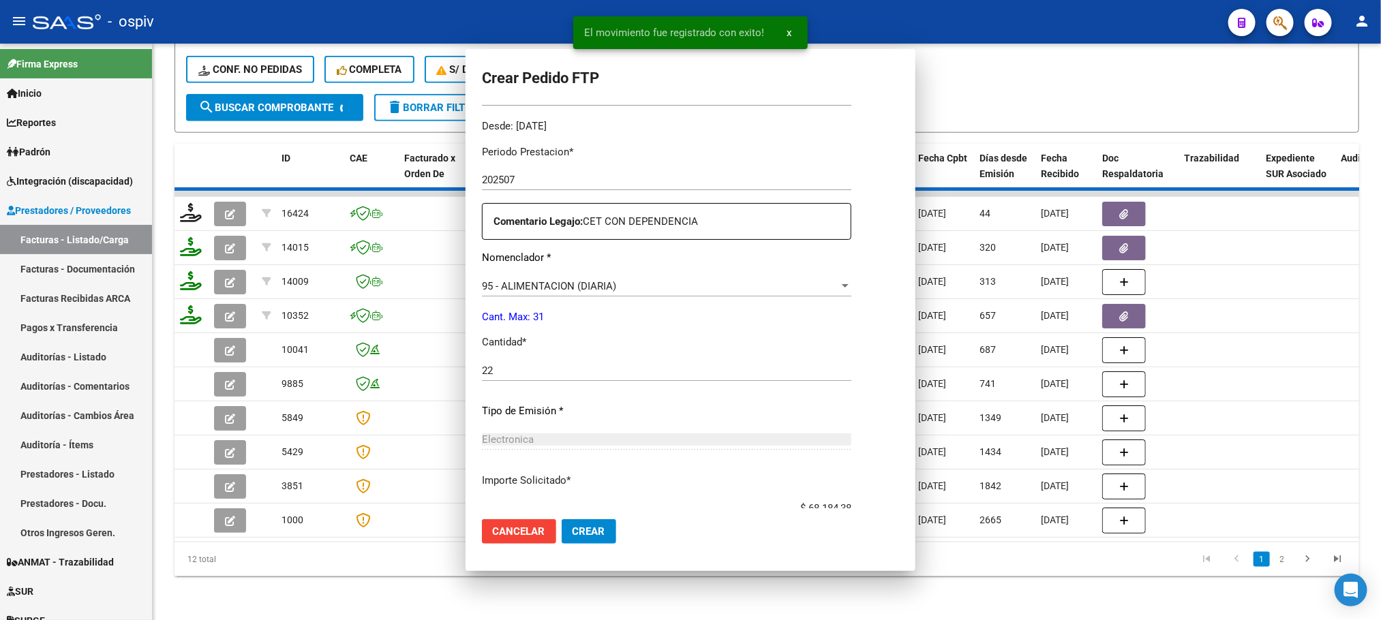
scroll to position [0, 0]
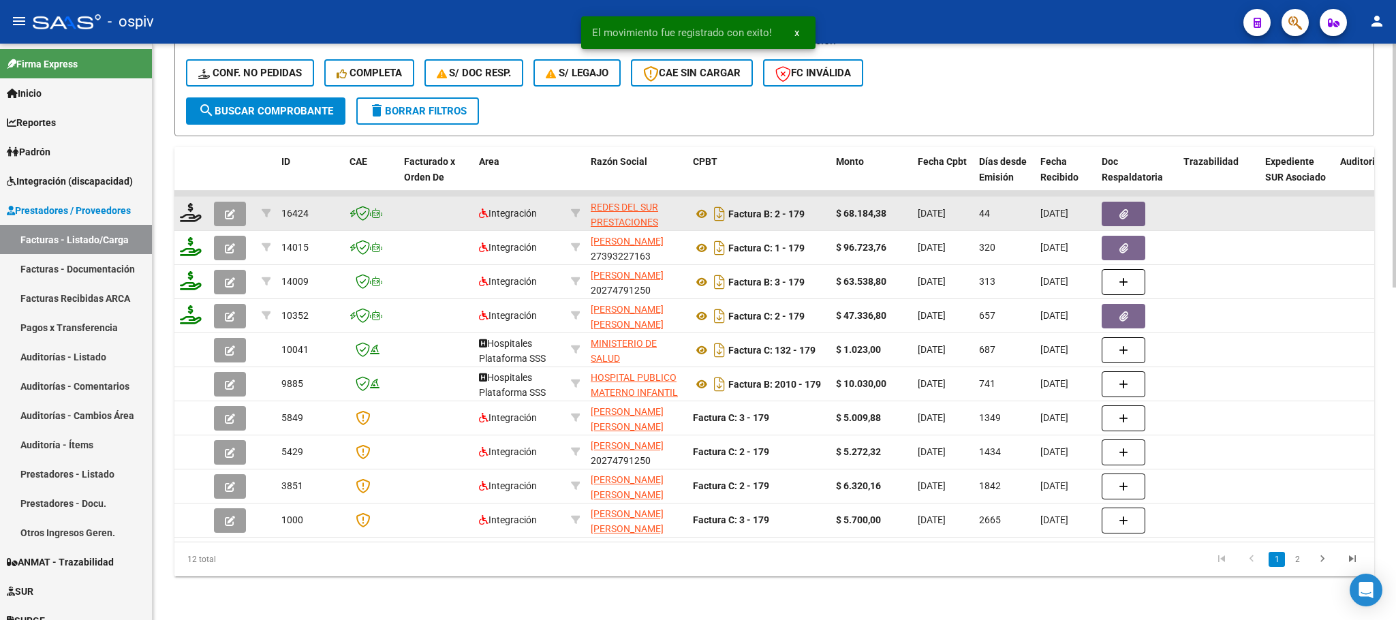
click at [236, 202] on button "button" at bounding box center [230, 214] width 32 height 25
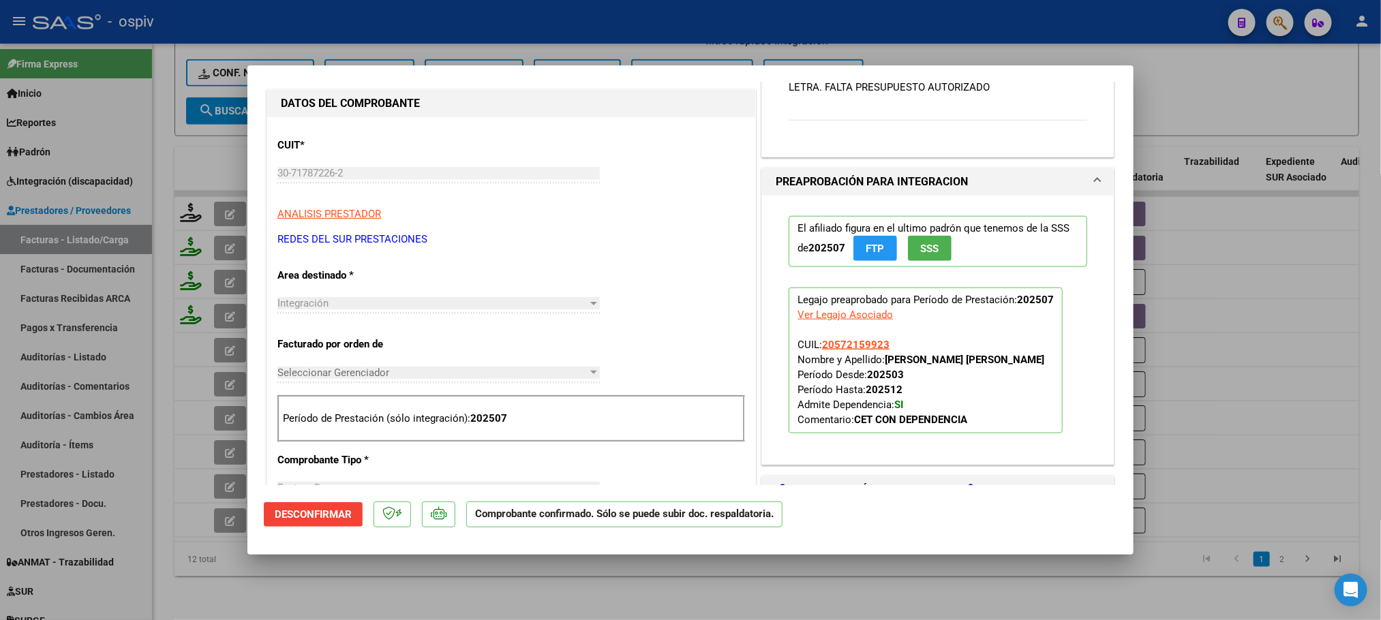
scroll to position [511, 0]
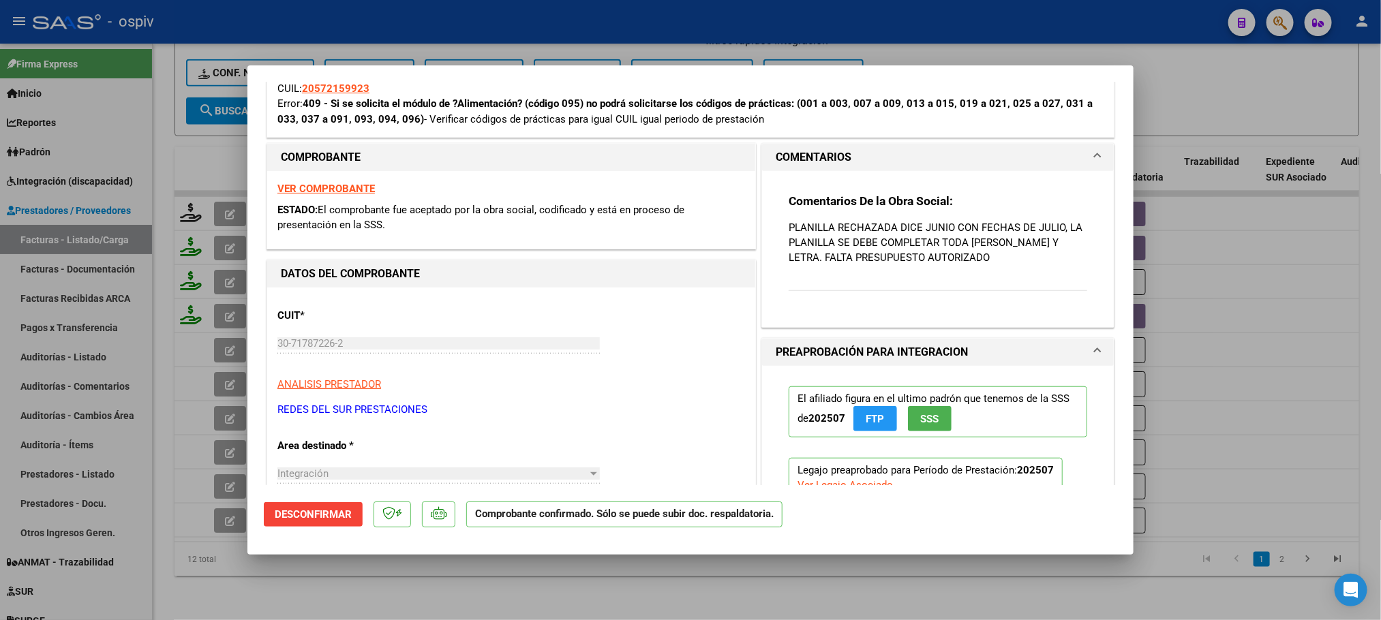
click at [354, 189] on strong "VER COMPROBANTE" at bounding box center [325, 189] width 97 height 12
click at [509, 22] on div at bounding box center [690, 310] width 1381 height 620
type input "$ 0,00"
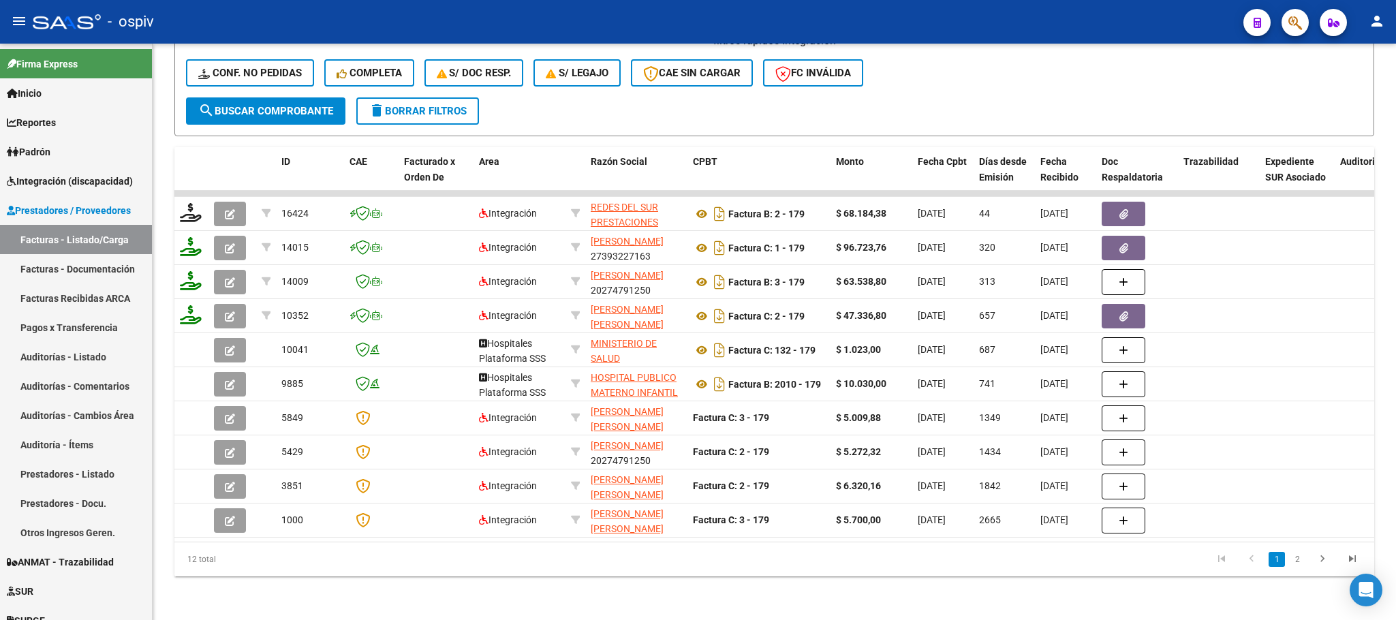
click at [712, 16] on div "- ospiv" at bounding box center [633, 22] width 1200 height 30
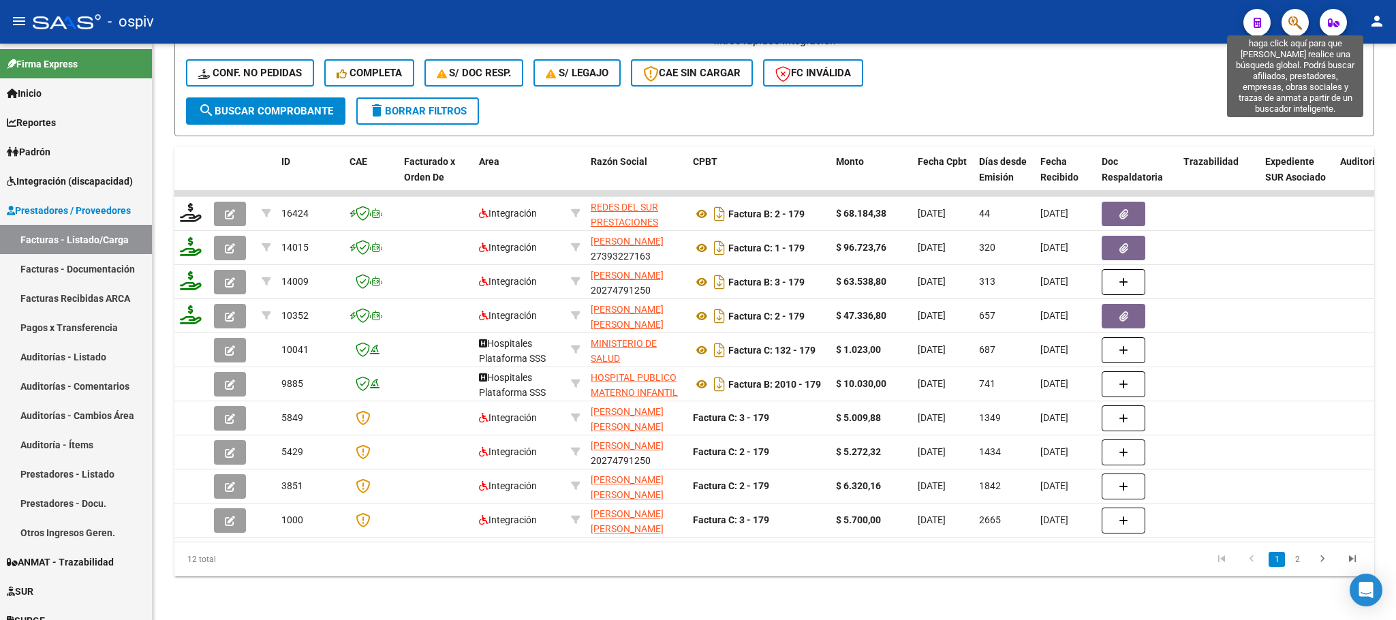
click at [1292, 17] on icon "button" at bounding box center [1296, 23] width 14 height 16
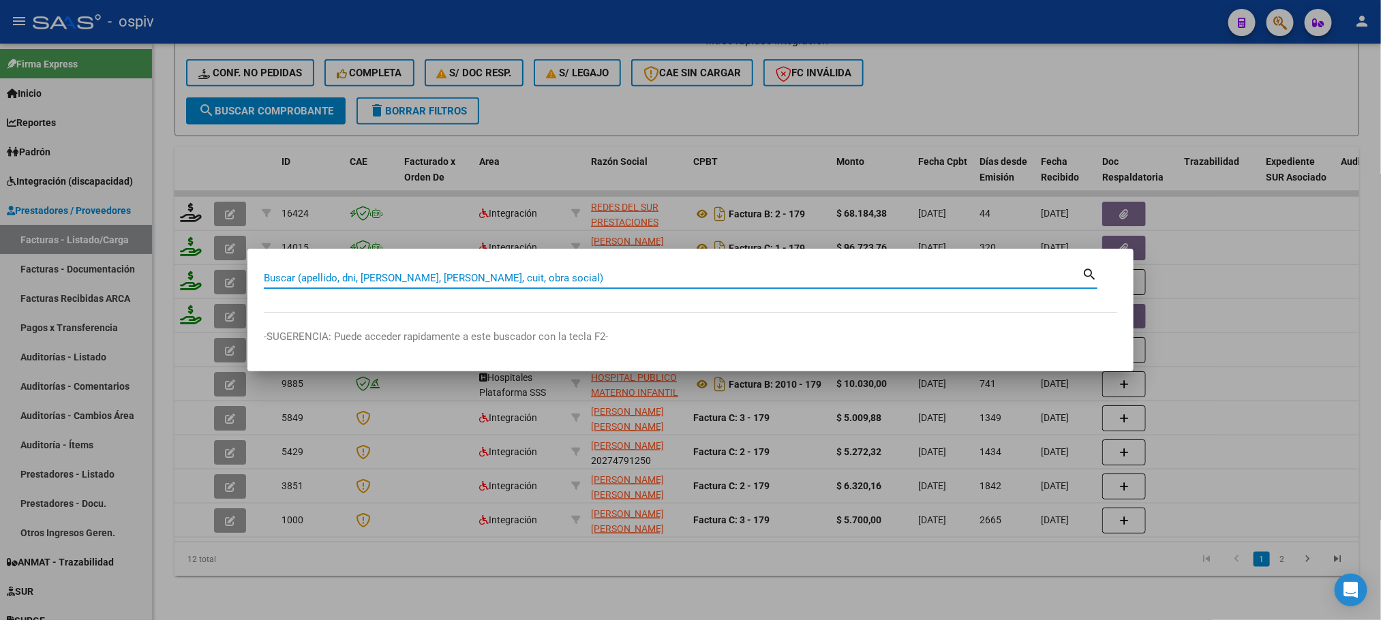
click at [393, 279] on input "Buscar (apellido, dni, [PERSON_NAME], [PERSON_NAME], cuit, obra social)" at bounding box center [673, 278] width 818 height 12
paste input "27348201269"
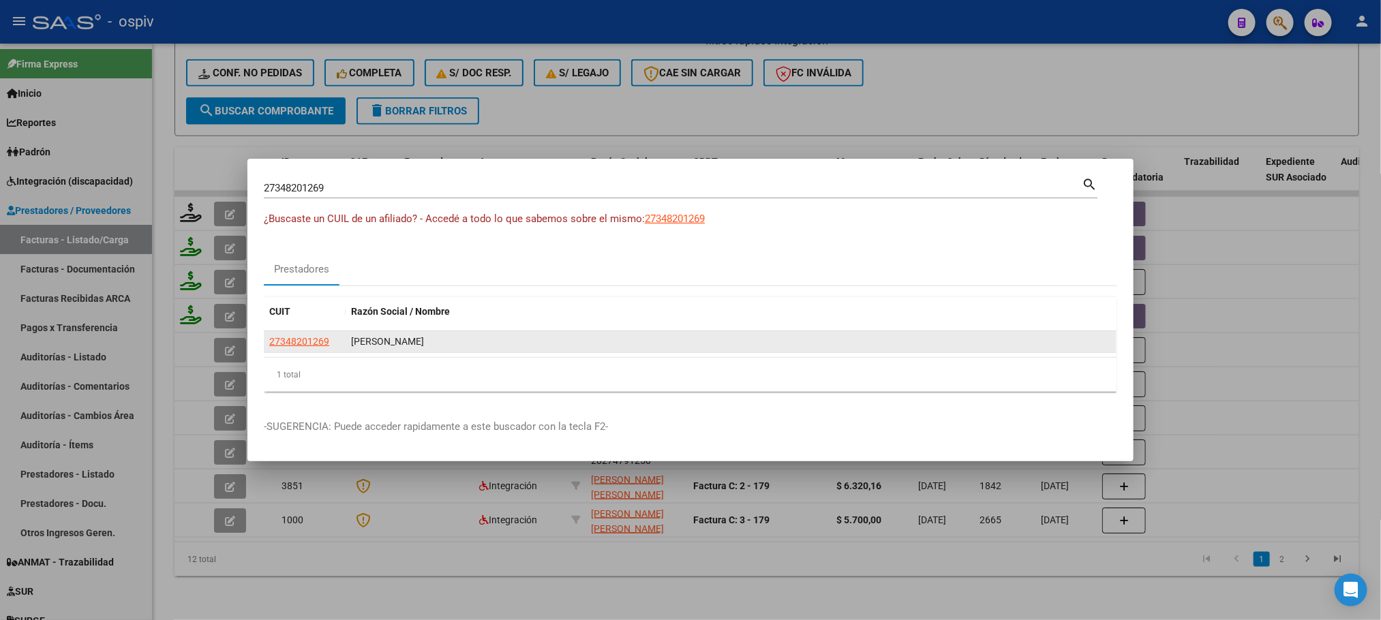
drag, startPoint x: 473, startPoint y: 341, endPoint x: 344, endPoint y: 341, distance: 128.8
click at [344, 341] on div "27348201269 [PERSON_NAME]" at bounding box center [690, 342] width 853 height 22
copy div "[PERSON_NAME]"
click at [493, 343] on div "[PERSON_NAME]" at bounding box center [731, 342] width 760 height 16
drag, startPoint x: 489, startPoint y: 338, endPoint x: 344, endPoint y: 343, distance: 144.6
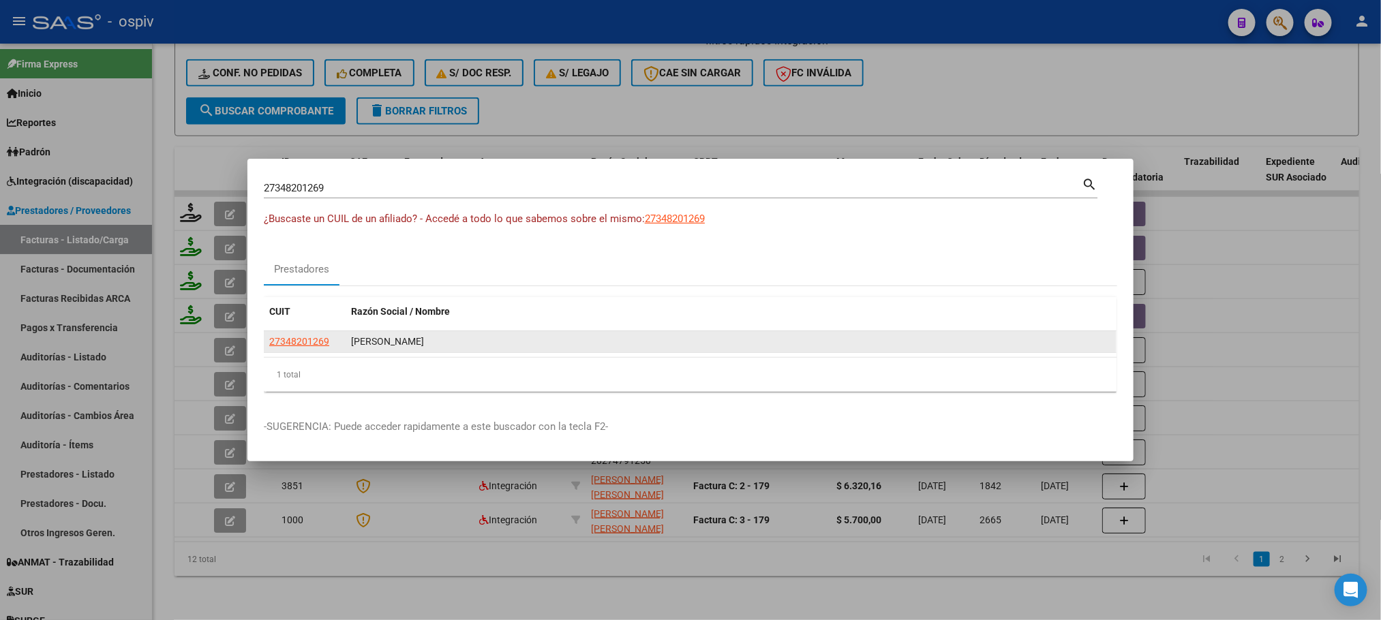
click at [344, 343] on div "27348201269 [PERSON_NAME]" at bounding box center [690, 342] width 853 height 22
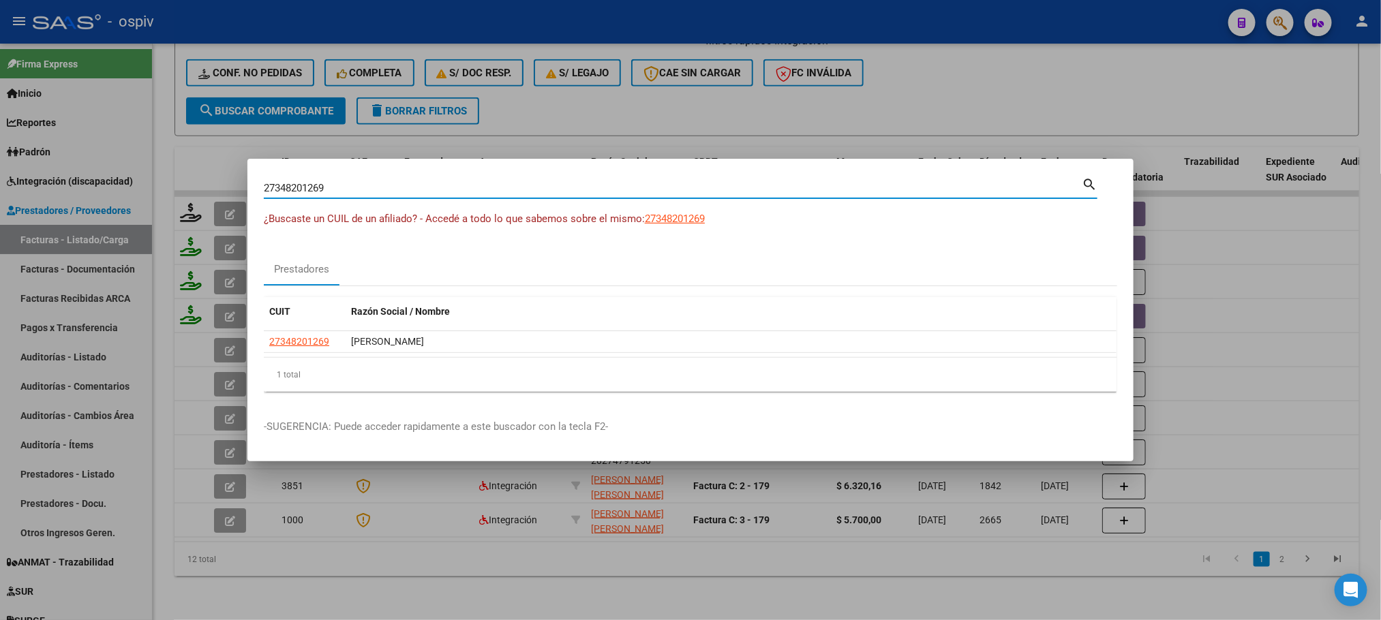
click at [493, 193] on input "27348201269" at bounding box center [673, 188] width 818 height 12
type input "2"
click at [436, 189] on input "Buscar (apellido, dni, [PERSON_NAME], [PERSON_NAME], cuit, obra social)" at bounding box center [673, 188] width 818 height 12
paste input "27348201269"
click at [354, 186] on input "27348201269" at bounding box center [673, 188] width 818 height 12
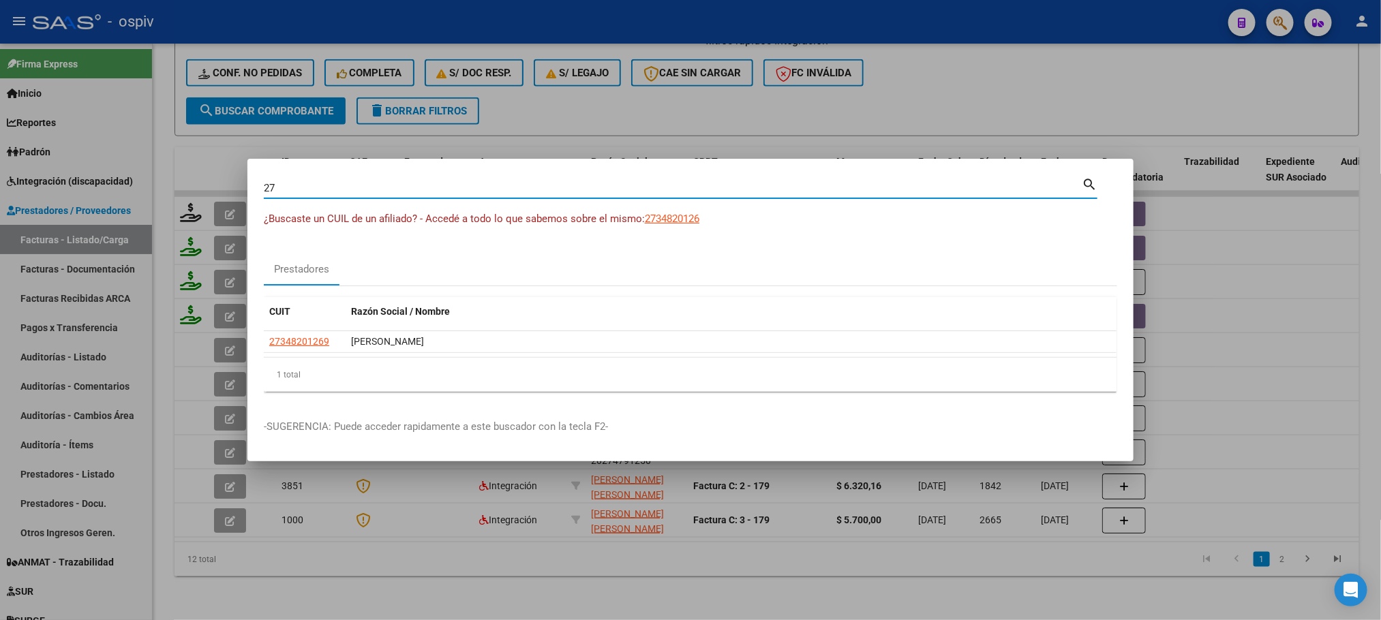
type input "2"
drag, startPoint x: 354, startPoint y: 186, endPoint x: 311, endPoint y: 185, distance: 43.0
click at [311, 185] on input "Buscar (apellido, dni, [PERSON_NAME], [PERSON_NAME], cuit, obra social)" at bounding box center [673, 188] width 818 height 12
paste input "27313677260"
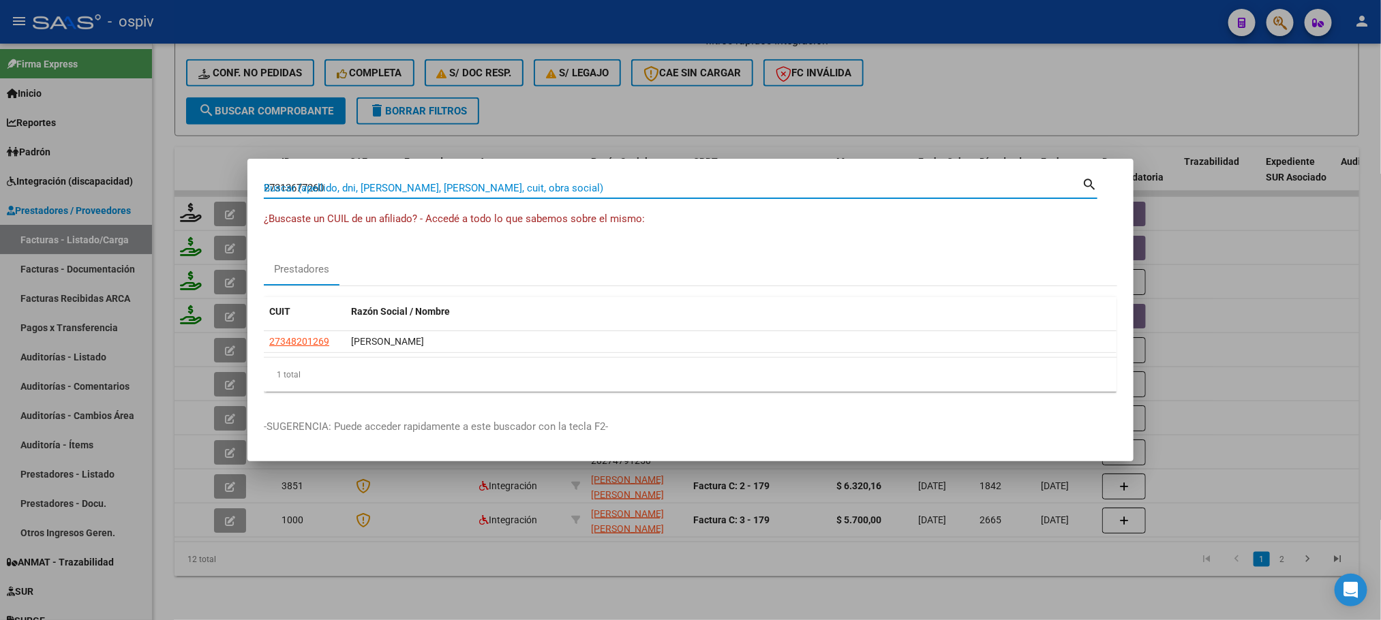
type input "27313677260"
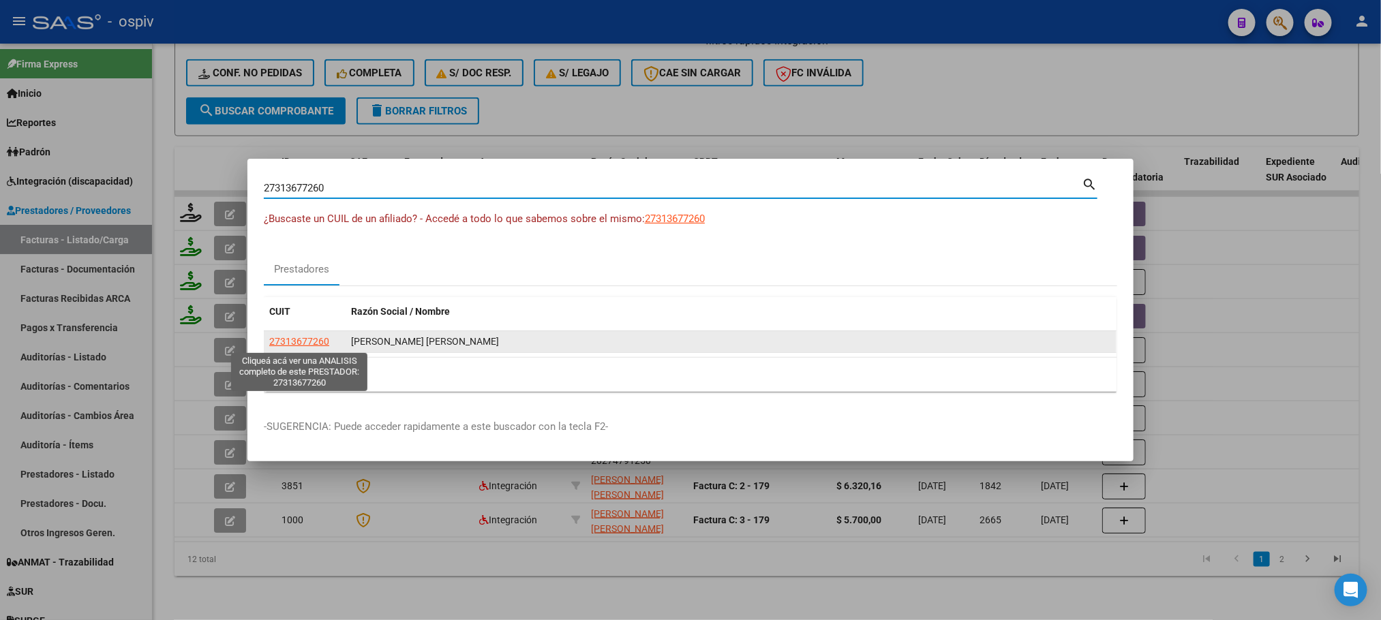
click at [311, 341] on span "27313677260" at bounding box center [299, 341] width 60 height 11
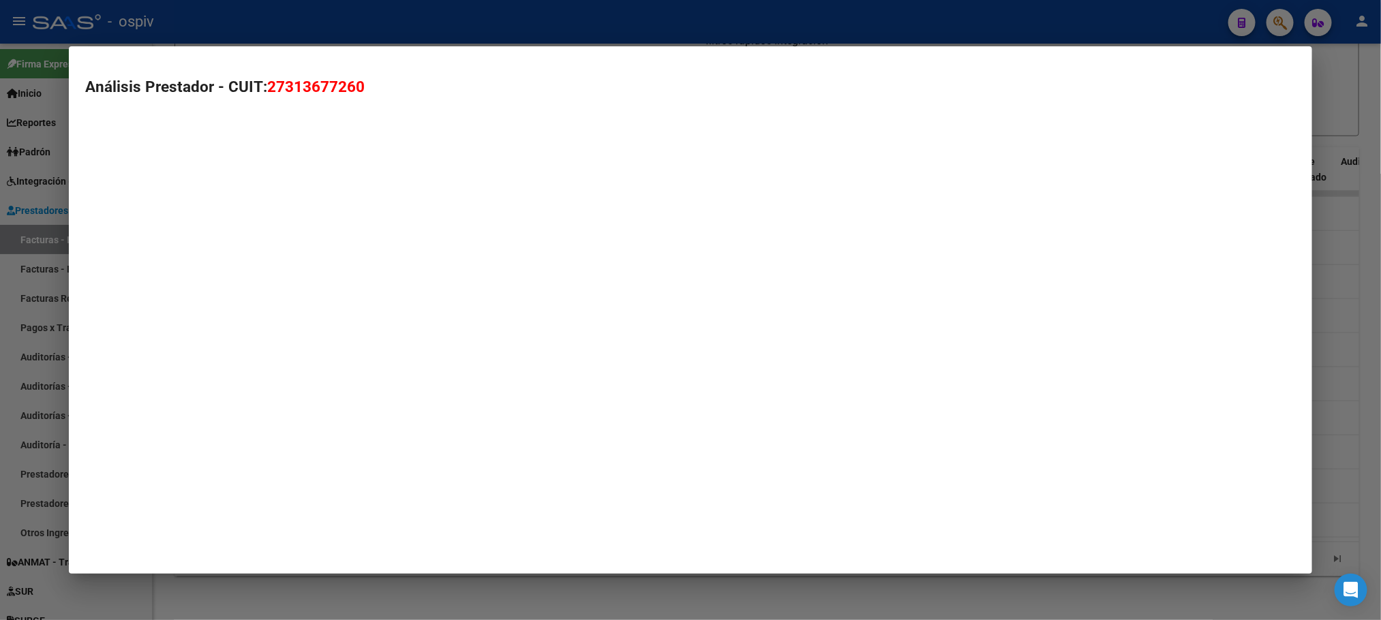
type textarea "27313677260"
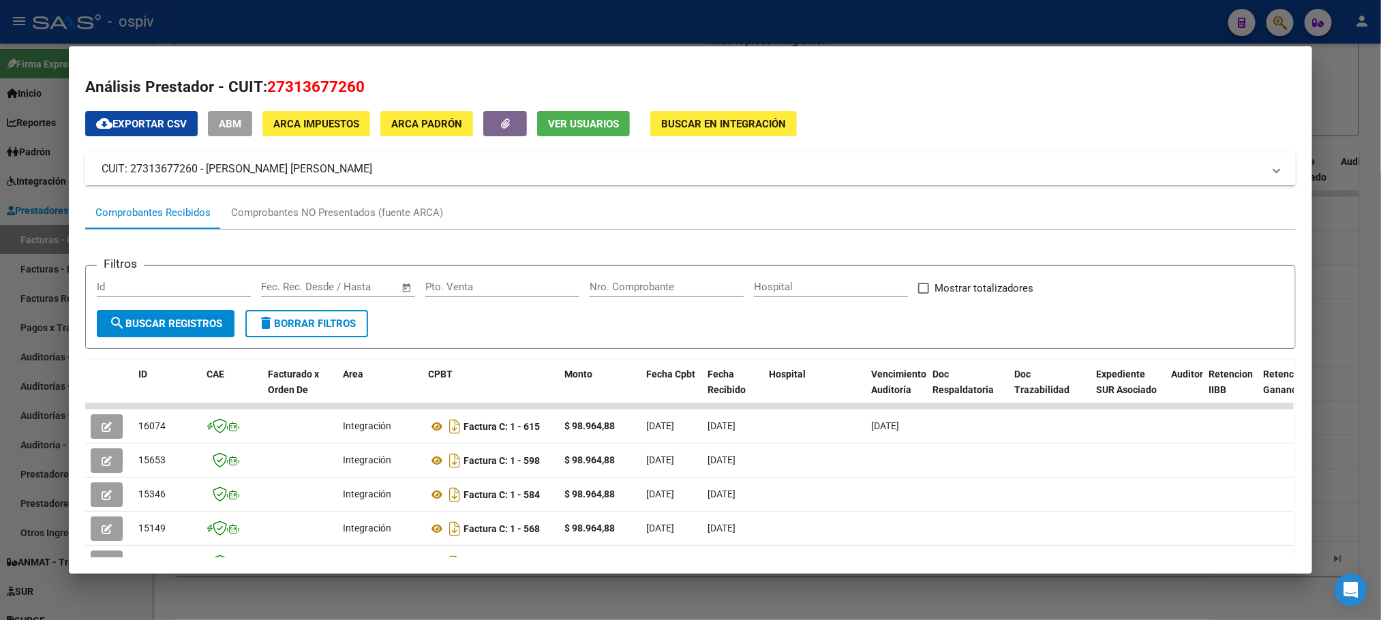
click at [330, 170] on mat-panel-title "CUIT: 27313677260 - [PERSON_NAME] [PERSON_NAME]" at bounding box center [682, 169] width 1161 height 16
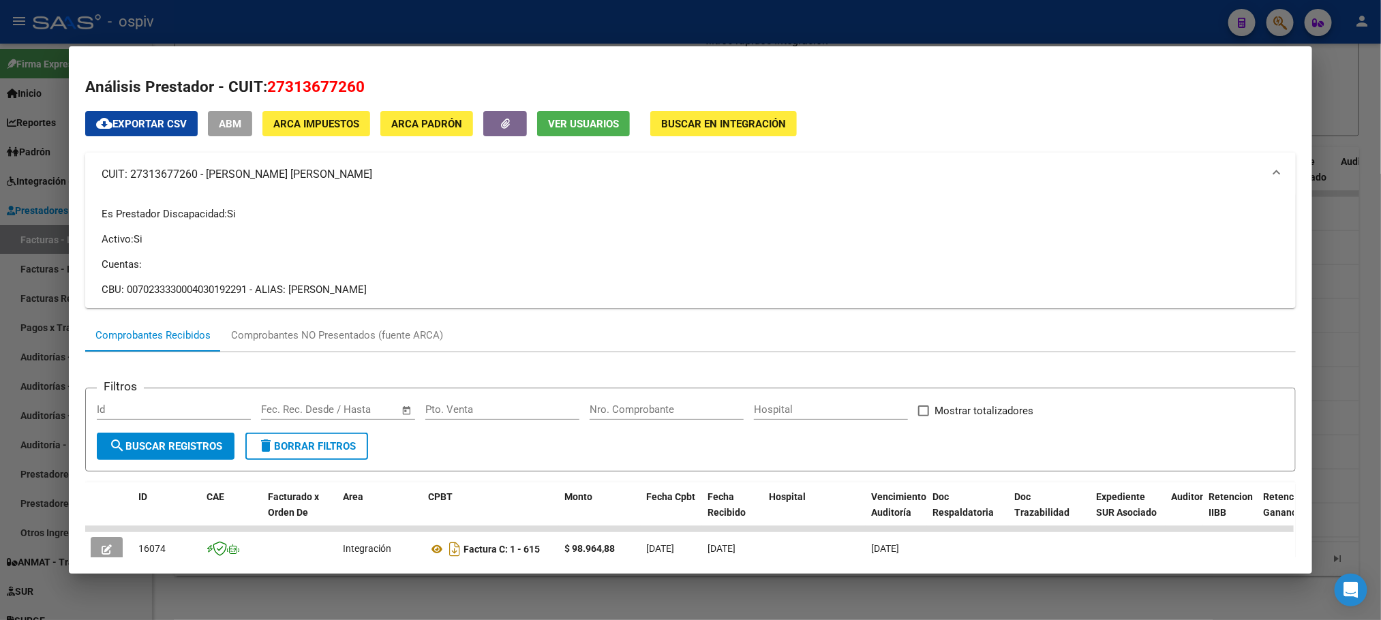
drag, startPoint x: 336, startPoint y: 174, endPoint x: 199, endPoint y: 177, distance: 137.0
click at [199, 177] on mat-panel-title "CUIT: 27313677260 - [PERSON_NAME] [PERSON_NAME]" at bounding box center [682, 174] width 1161 height 16
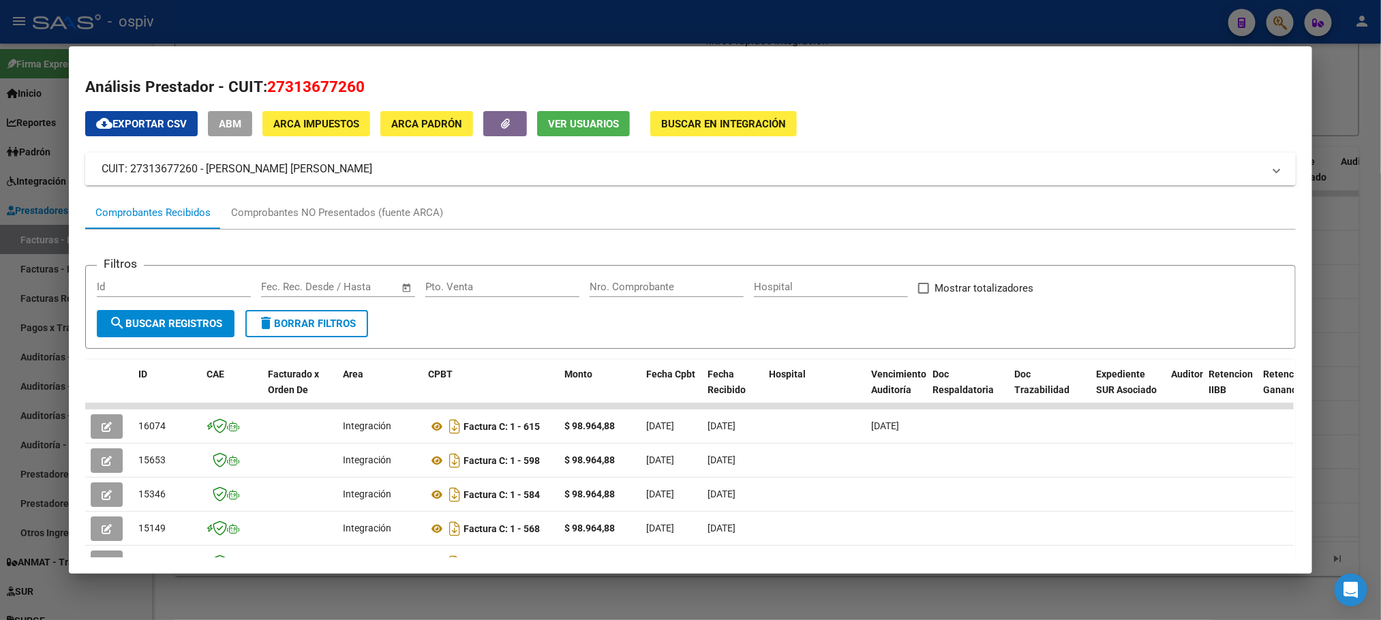
copy mat-panel-title "[PERSON_NAME] [PERSON_NAME]"
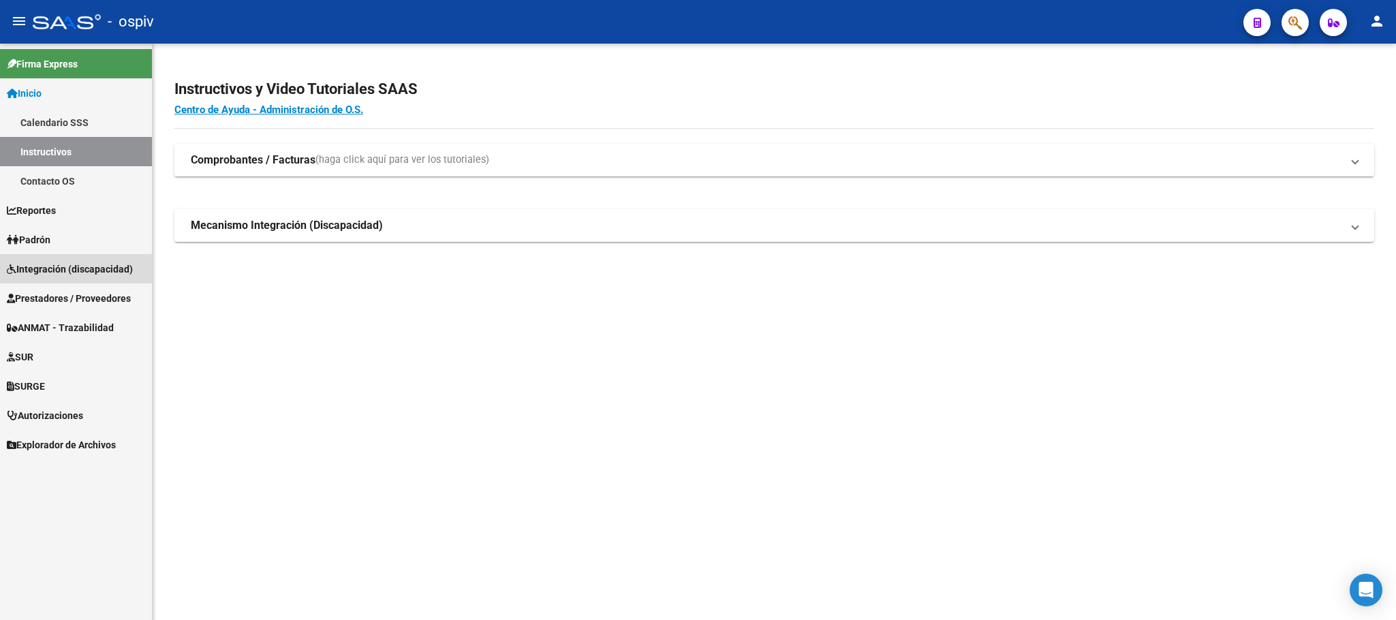
click at [54, 268] on span "Integración (discapacidad)" at bounding box center [70, 269] width 126 height 15
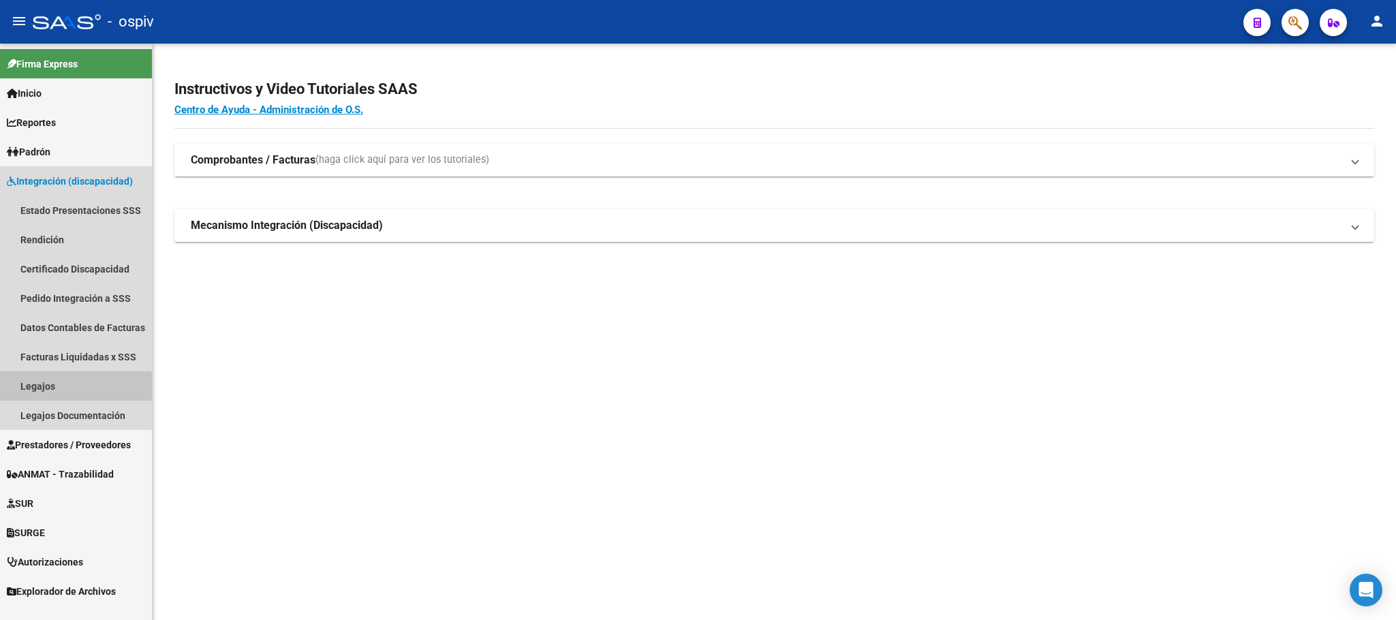
click at [25, 388] on link "Legajos" at bounding box center [76, 385] width 152 height 29
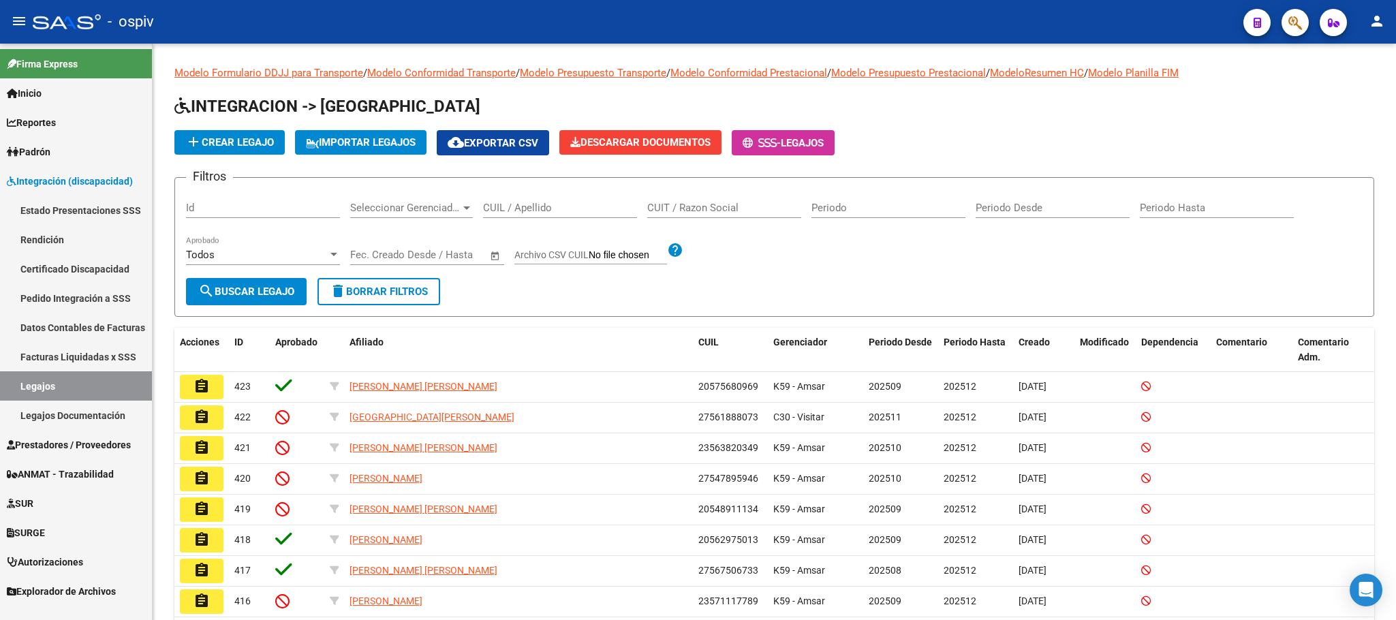
click at [56, 303] on link "Pedido Integración a SSS" at bounding box center [76, 297] width 152 height 29
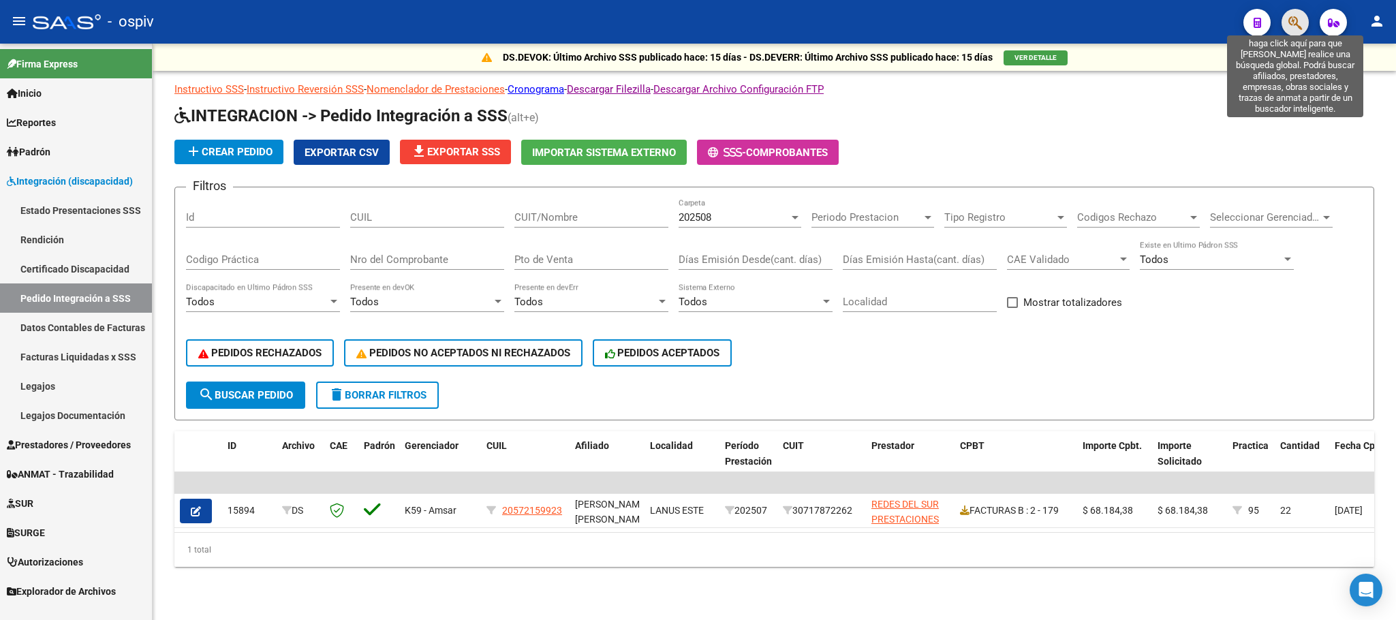
click at [1289, 21] on icon "button" at bounding box center [1296, 23] width 14 height 16
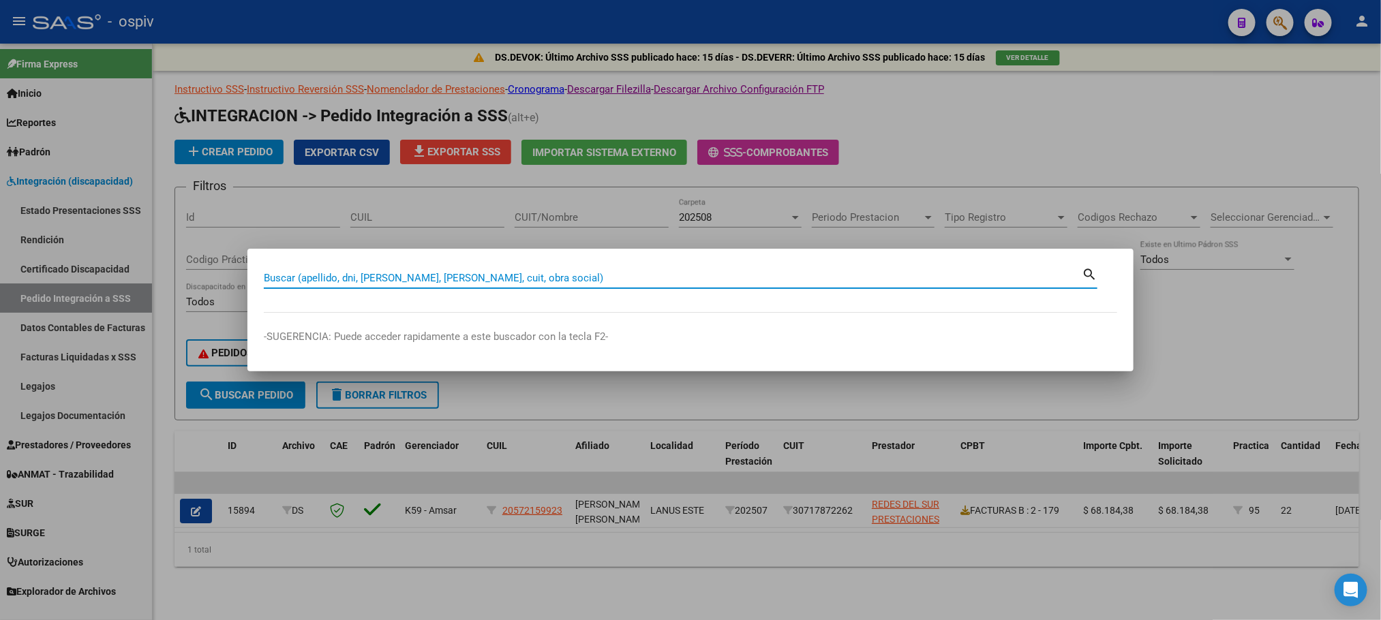
click at [478, 277] on input "Buscar (apellido, dni, [PERSON_NAME], [PERSON_NAME], cuit, obra social)" at bounding box center [673, 278] width 818 height 12
paste input "23111127344"
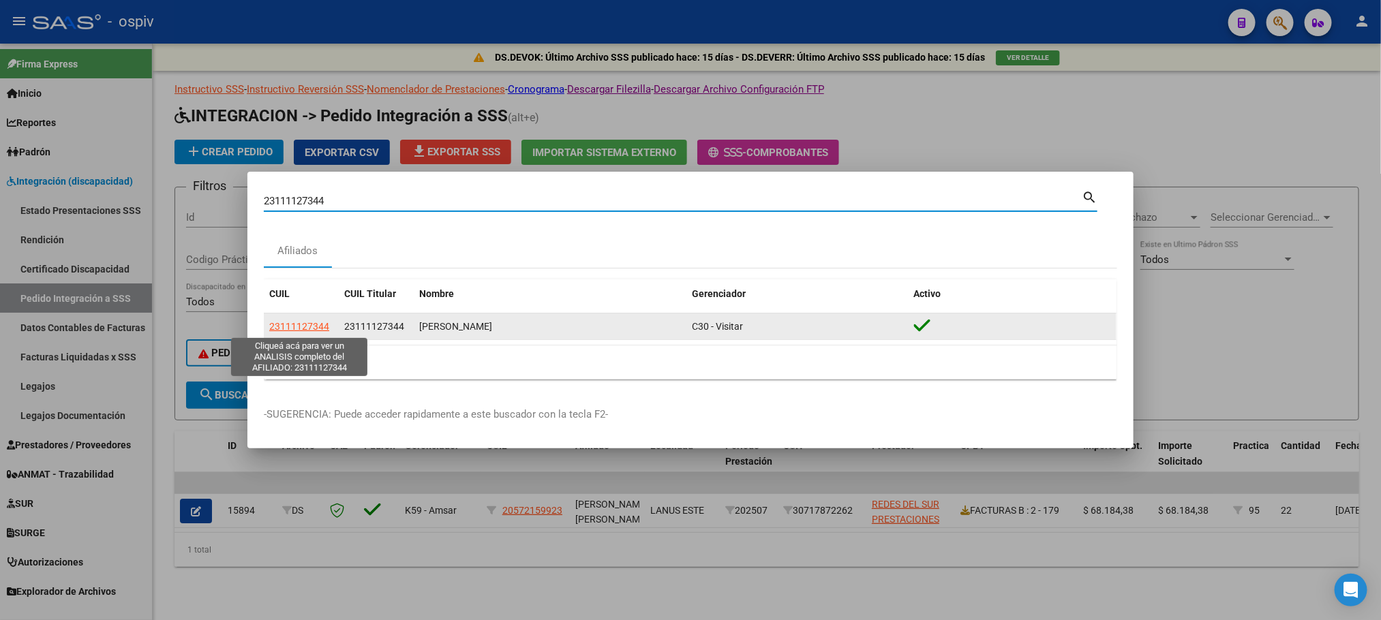
click at [282, 329] on span "23111127344" at bounding box center [299, 326] width 60 height 11
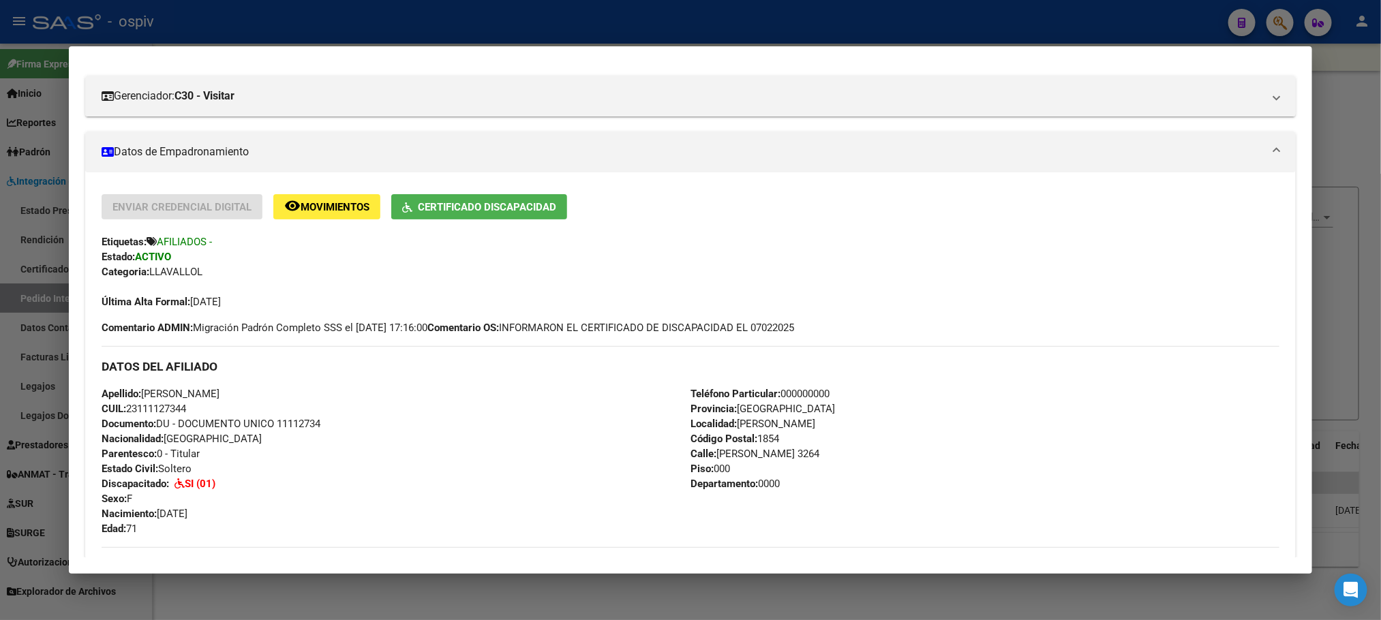
scroll to position [162, 0]
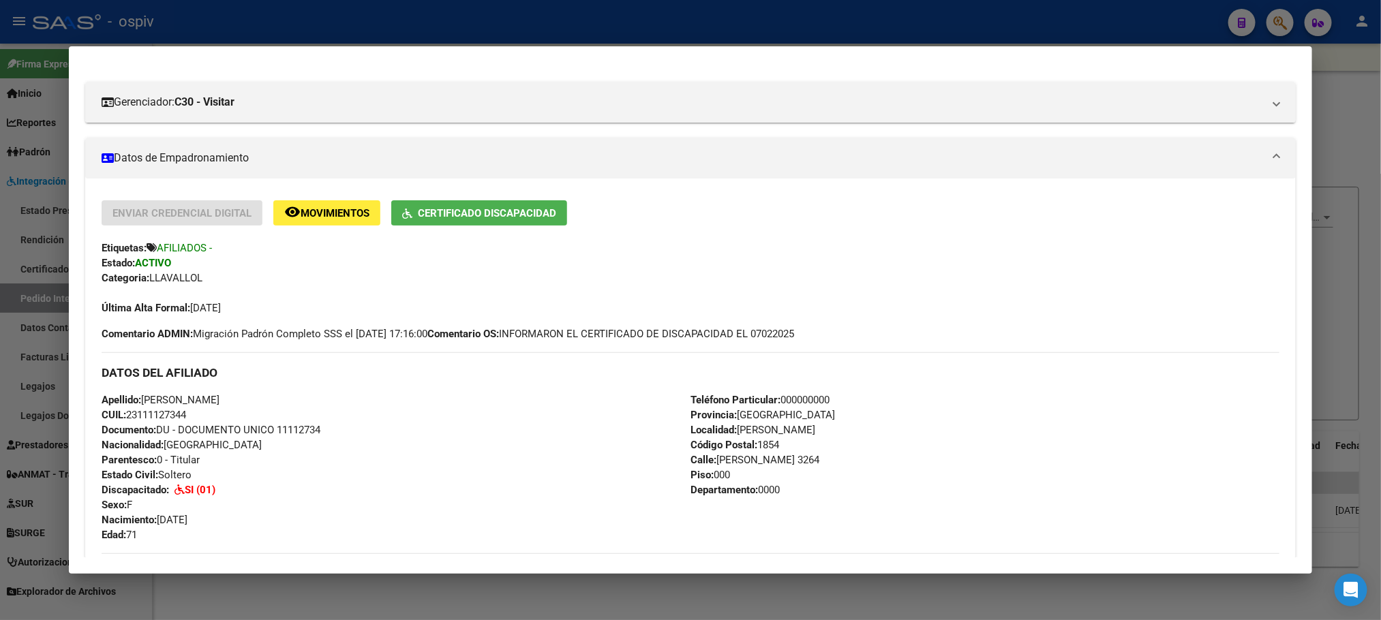
drag, startPoint x: 260, startPoint y: 397, endPoint x: 139, endPoint y: 401, distance: 121.4
click at [139, 401] on div "Apellido: GLADYS CRISTINA BONZI CUIL: 23111127344 Documento: DU - DOCUMENTO UNI…" at bounding box center [396, 468] width 589 height 150
copy span "GLADYS CRISTINA BONZI"
click at [297, 4] on div at bounding box center [690, 310] width 1381 height 620
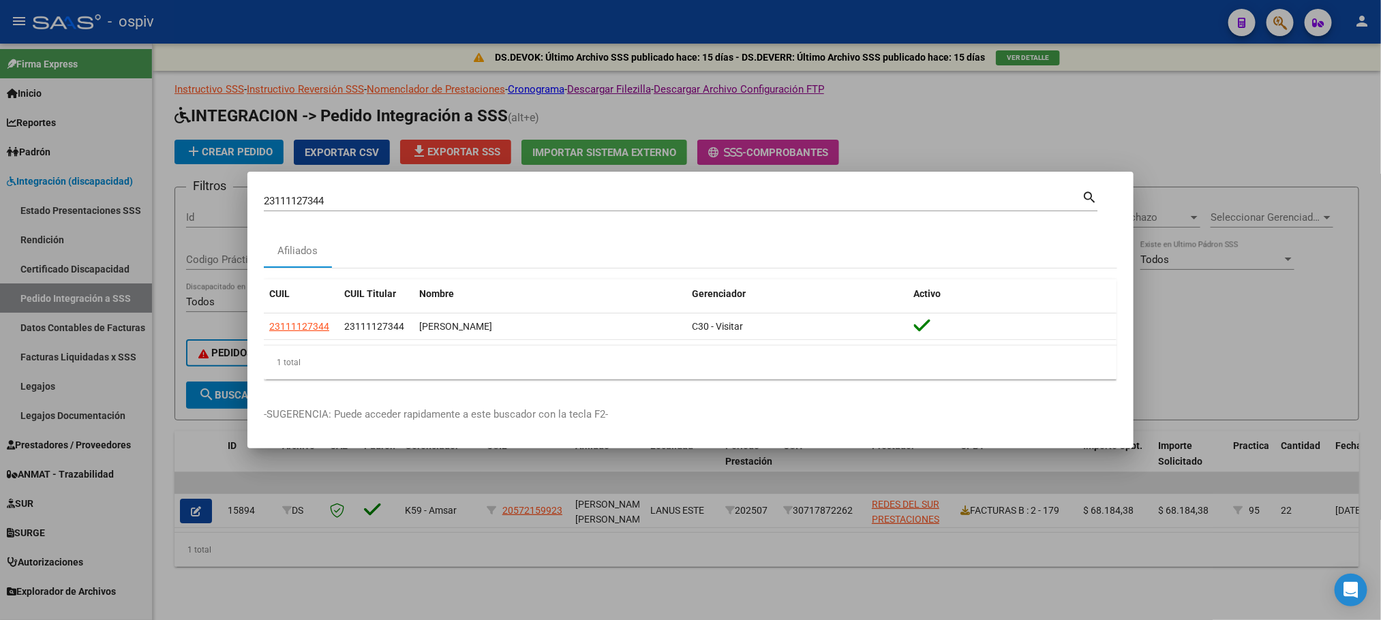
click at [362, 196] on input "23111127344" at bounding box center [673, 201] width 818 height 12
type input "2"
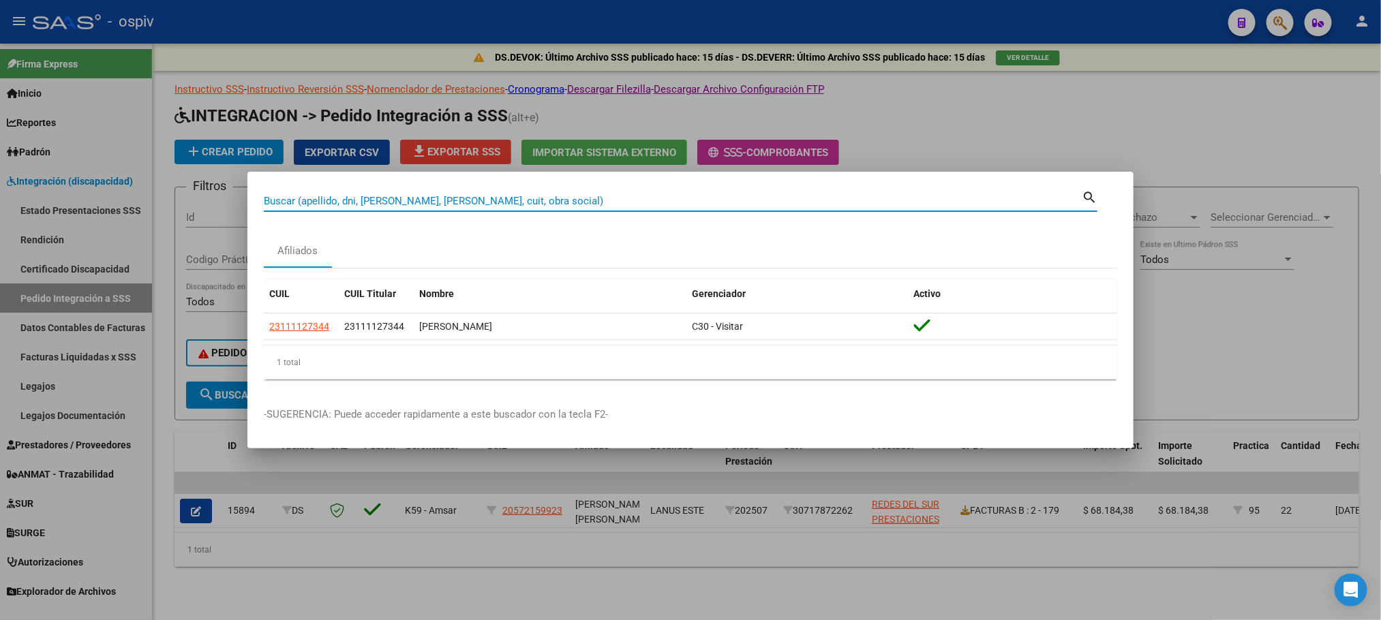
paste input "23576141289"
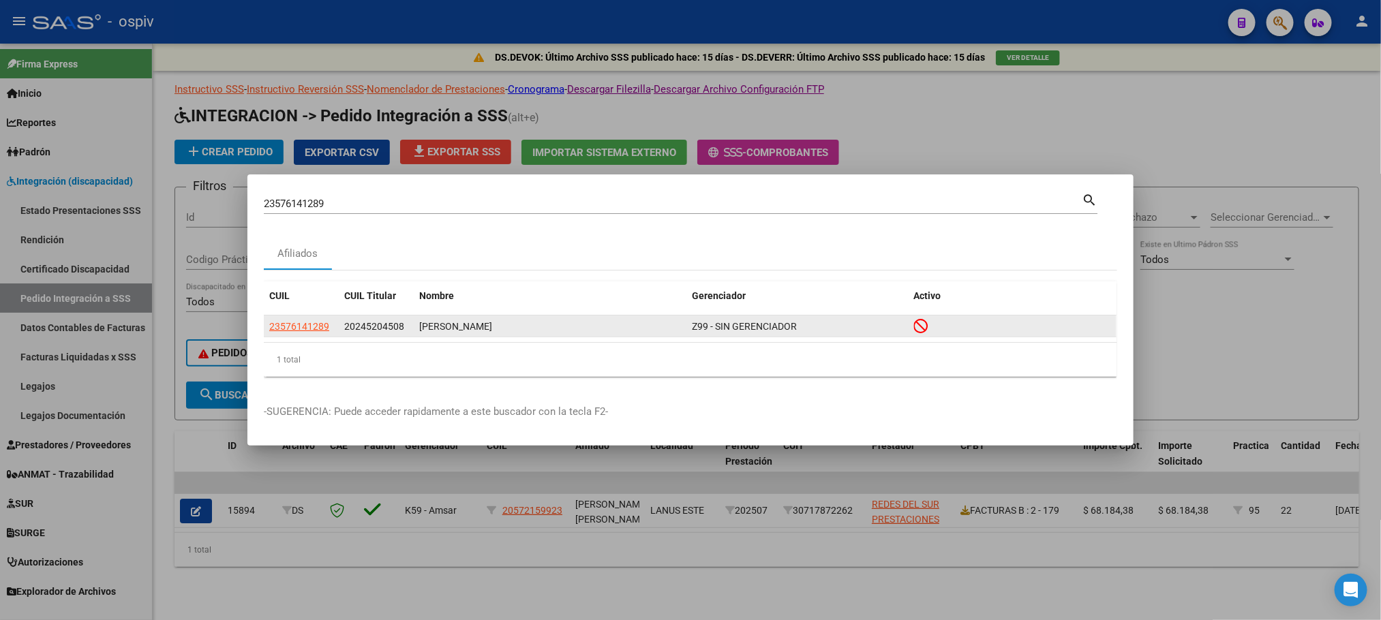
drag, startPoint x: 495, startPoint y: 329, endPoint x: 418, endPoint y: 322, distance: 78.0
click at [418, 322] on datatable-body-cell "AVILA VICTOR ALEJANDRO" at bounding box center [550, 326] width 273 height 21
copy div "AVILA VICTOR ALEJANDRO"
click at [346, 195] on div "23576141289 Buscar (apellido, dni, cuil, nro traspaso, cuit, obra social)" at bounding box center [673, 204] width 818 height 20
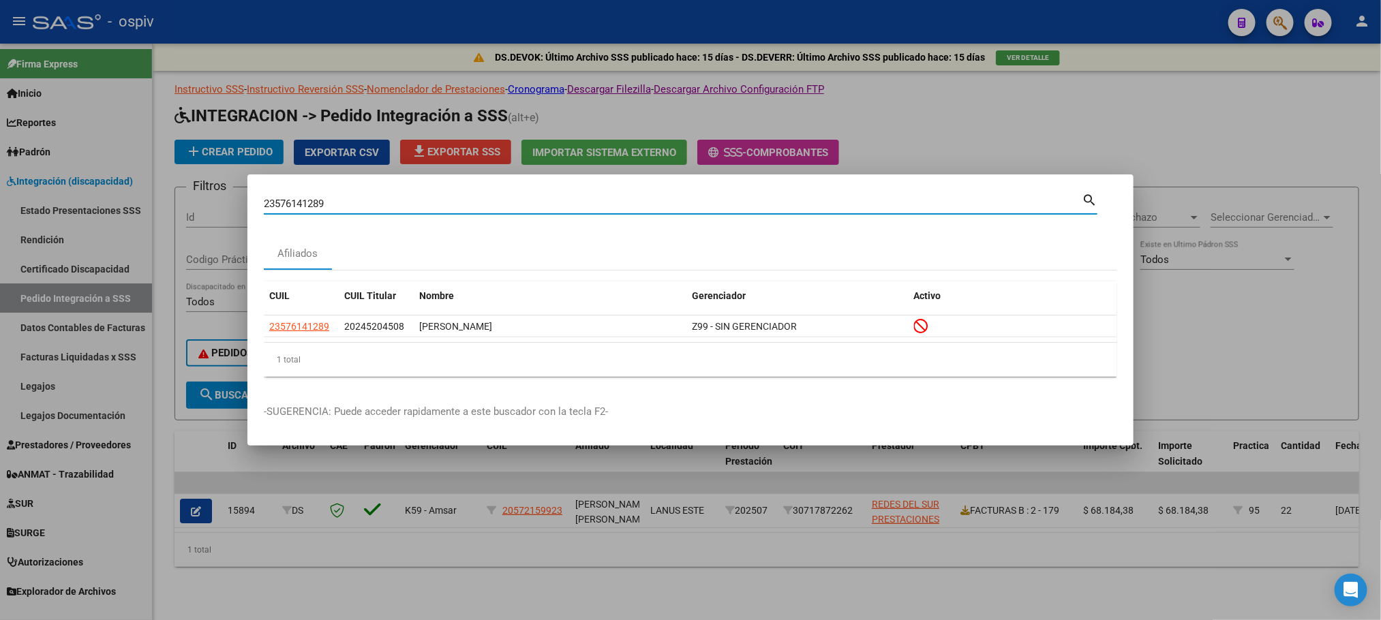
click at [348, 201] on input "23576141289" at bounding box center [673, 204] width 818 height 12
type input "2"
click at [348, 201] on input "Buscar (apellido, dni, [PERSON_NAME], [PERSON_NAME], cuit, obra social)" at bounding box center [673, 204] width 818 height 12
paste input "27523989478"
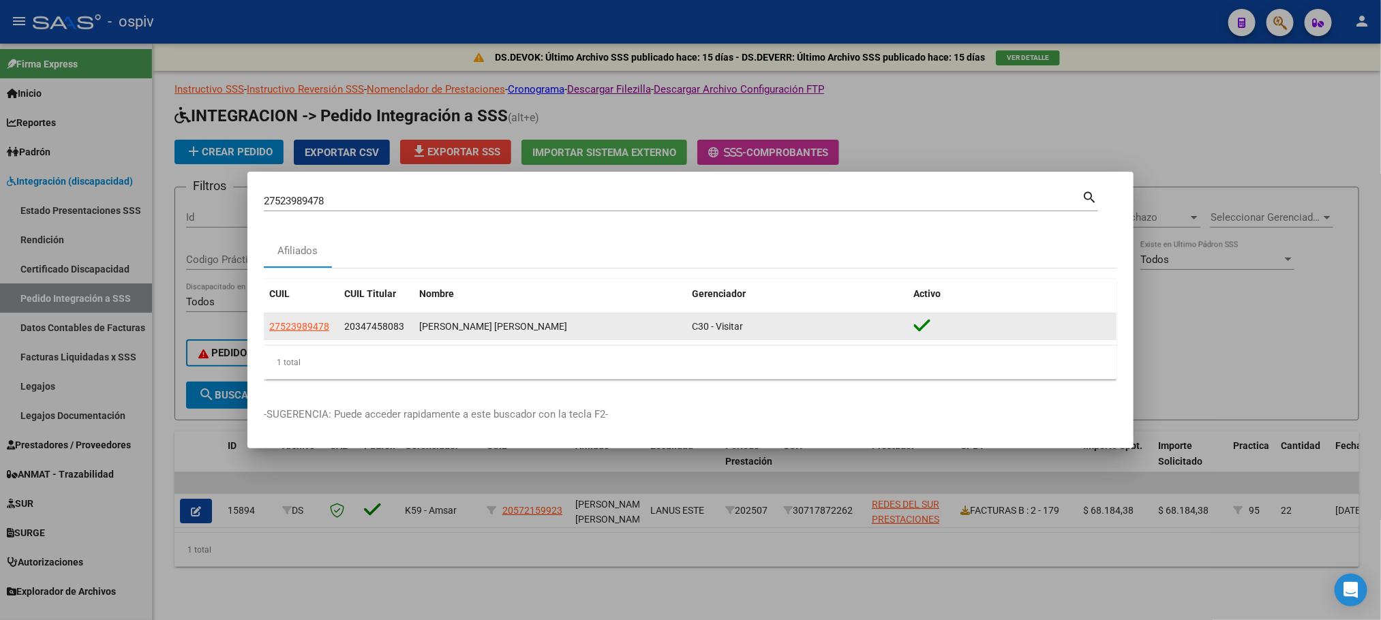
drag, startPoint x: 540, startPoint y: 327, endPoint x: 419, endPoint y: 323, distance: 121.4
click at [419, 323] on div "SANCHEZ PRISCILA ABIGAIL" at bounding box center [550, 327] width 262 height 16
copy div "SANCHEZ PRISCILA ABIGAIL"
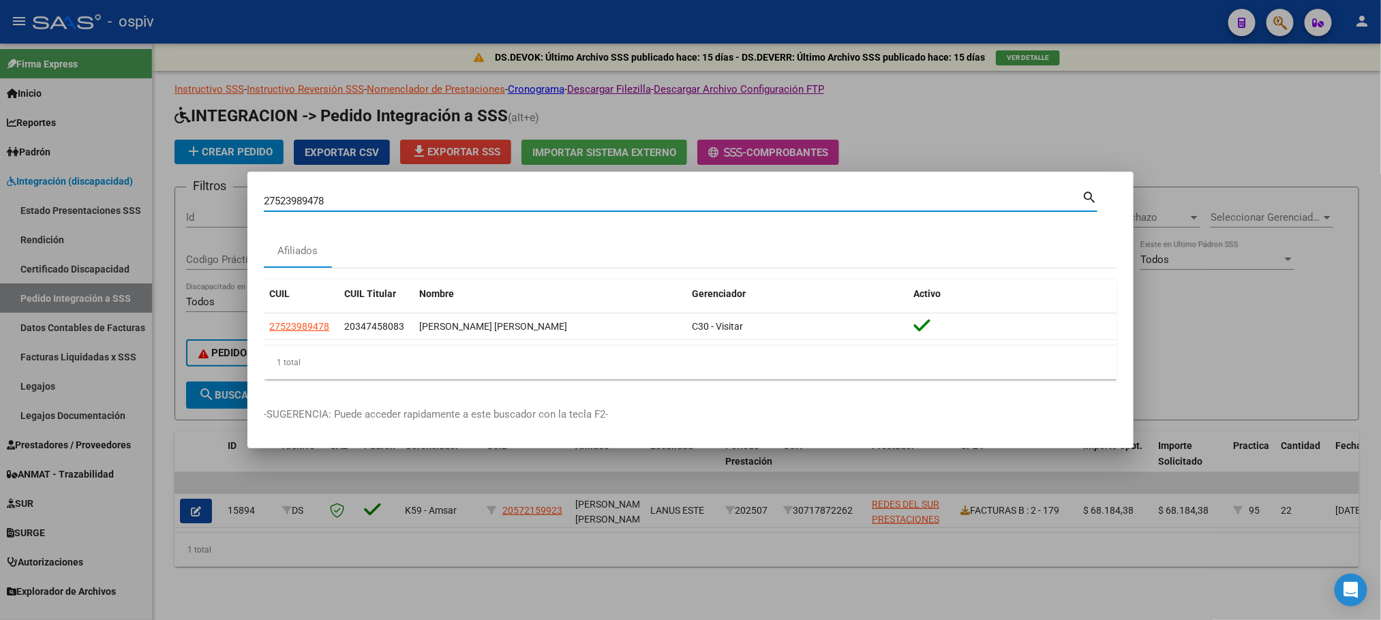
click at [362, 199] on input "27523989478" at bounding box center [673, 201] width 818 height 12
type input "2"
click at [362, 199] on input "Buscar (apellido, dni, [PERSON_NAME], [PERSON_NAME], cuit, obra social)" at bounding box center [673, 201] width 818 height 12
paste input "27526936928"
type input "27526936928"
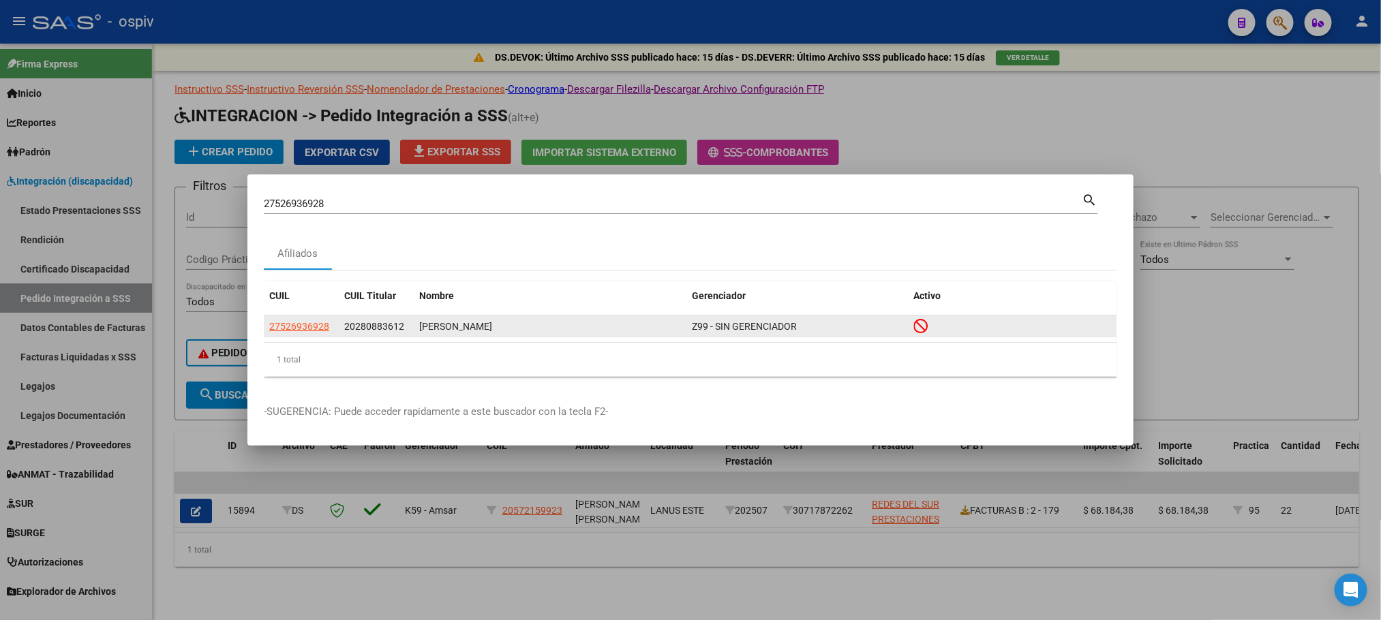
drag, startPoint x: 504, startPoint y: 326, endPoint x: 418, endPoint y: 328, distance: 85.9
click at [418, 328] on datatable-body-cell "FLORES LUZ AILIN" at bounding box center [550, 326] width 273 height 21
copy div "FLORES LUZ AILIN"
click at [653, 14] on div at bounding box center [690, 310] width 1381 height 620
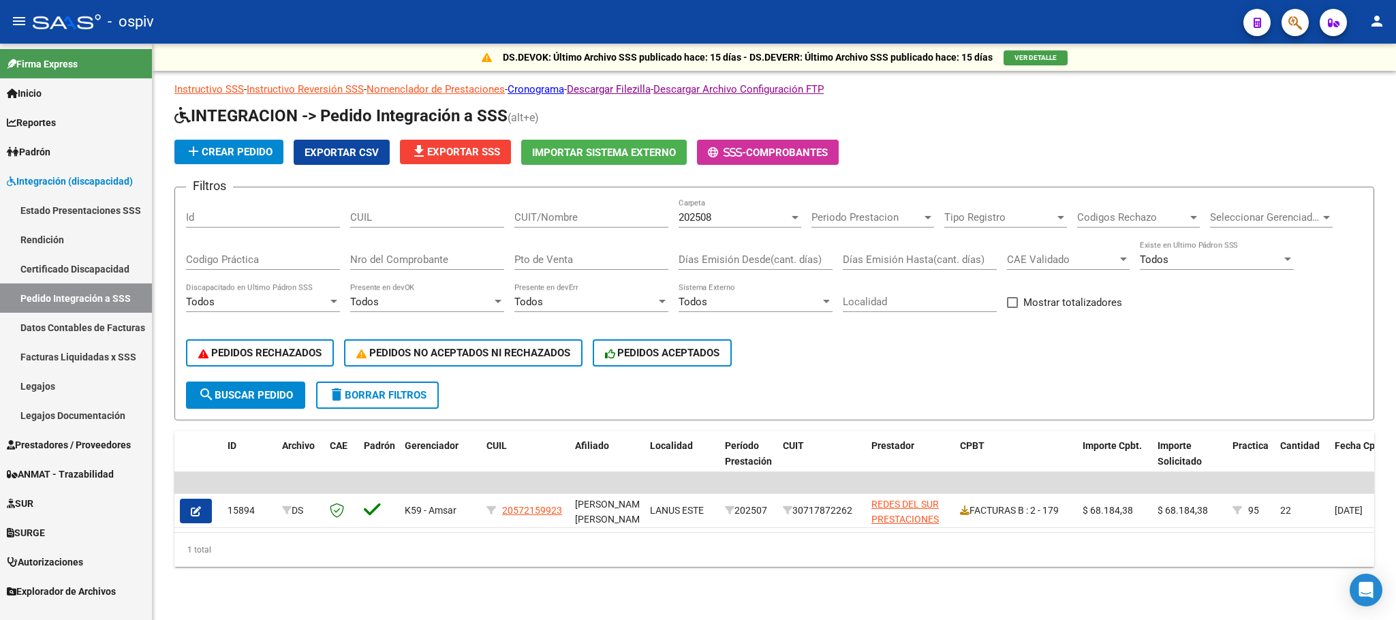
click at [653, 14] on div "- ospiv" at bounding box center [633, 22] width 1200 height 30
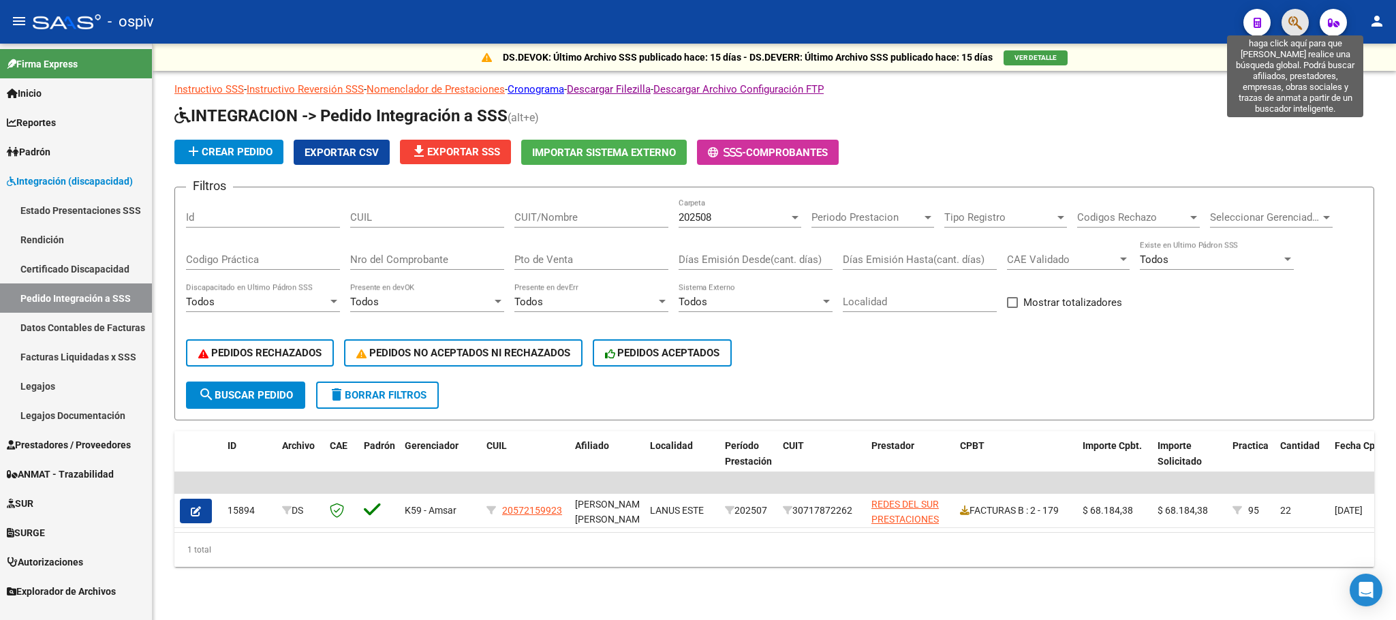
click at [1296, 23] on icon "button" at bounding box center [1296, 23] width 14 height 16
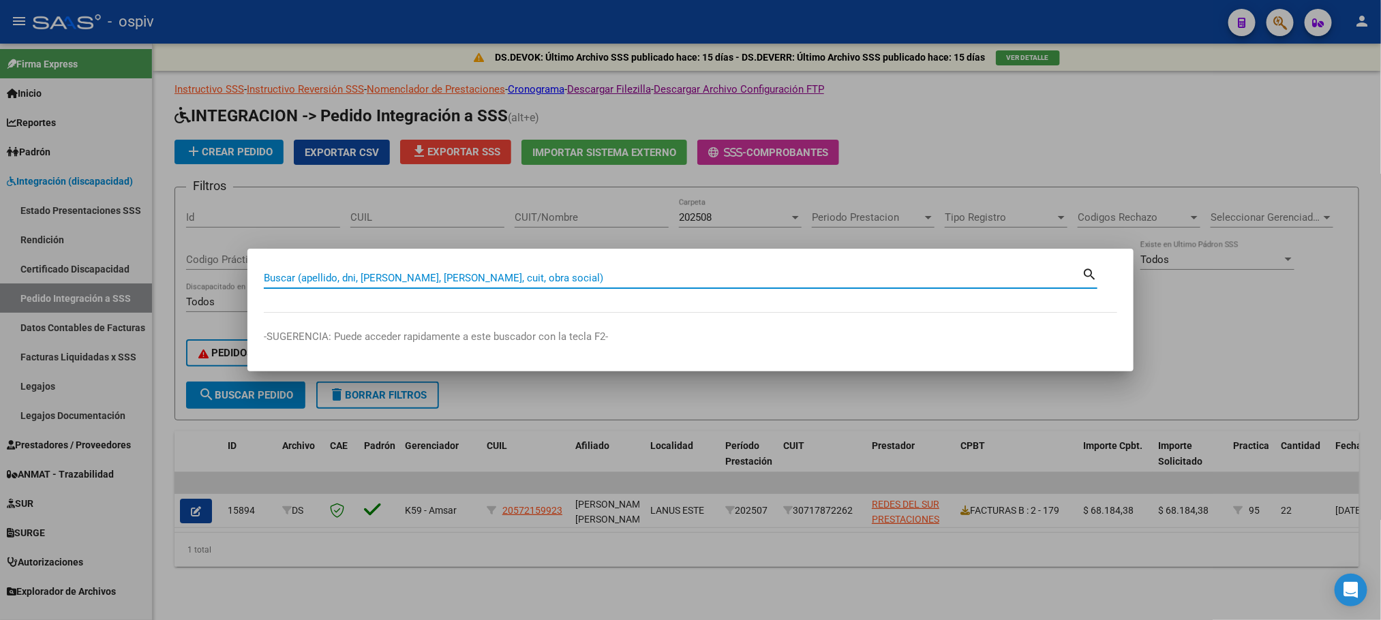
click at [426, 281] on input "Buscar (apellido, dni, [PERSON_NAME], [PERSON_NAME], cuit, obra social)" at bounding box center [673, 278] width 818 height 12
type input "27348201269"
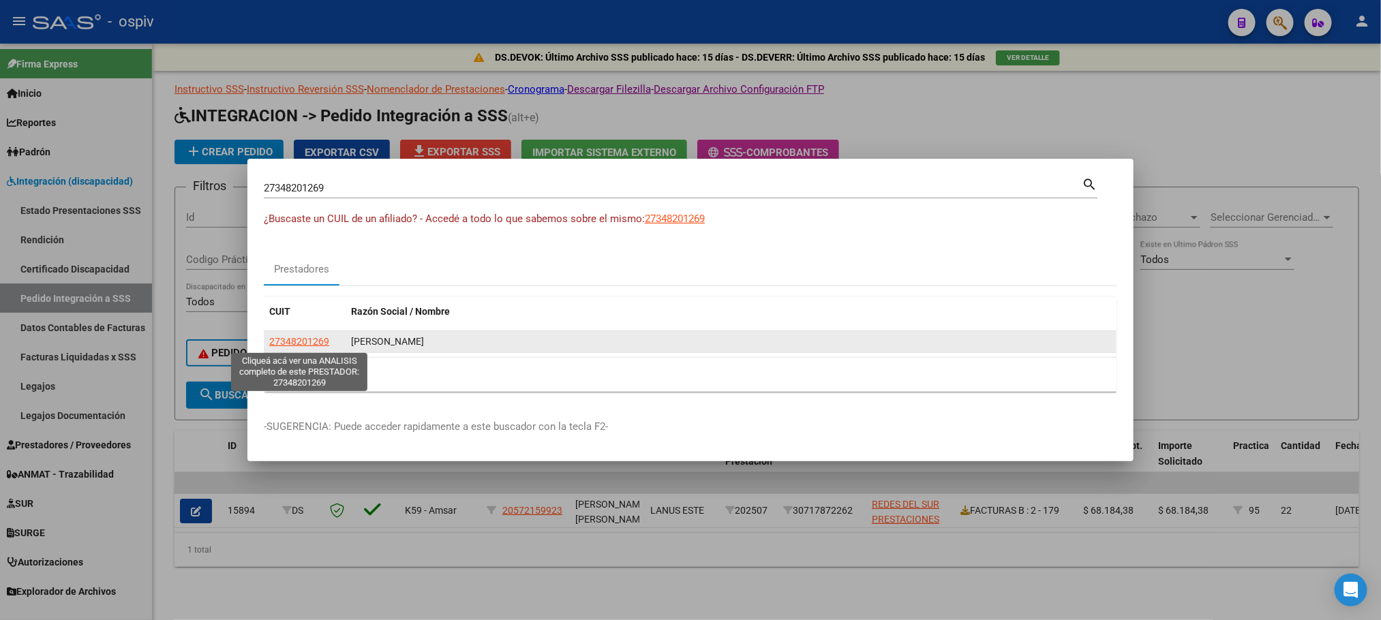
click at [286, 346] on span "27348201269" at bounding box center [299, 341] width 60 height 11
type textarea "27348201269"
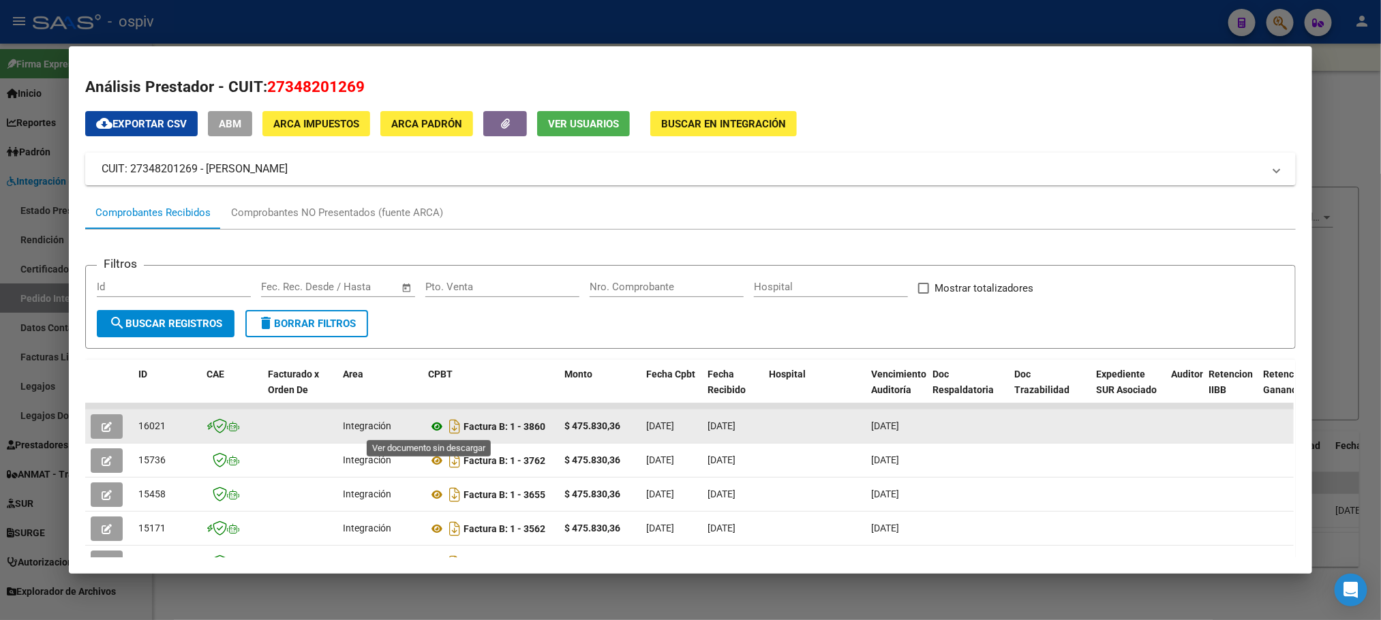
click at [429, 425] on icon at bounding box center [437, 426] width 18 height 16
